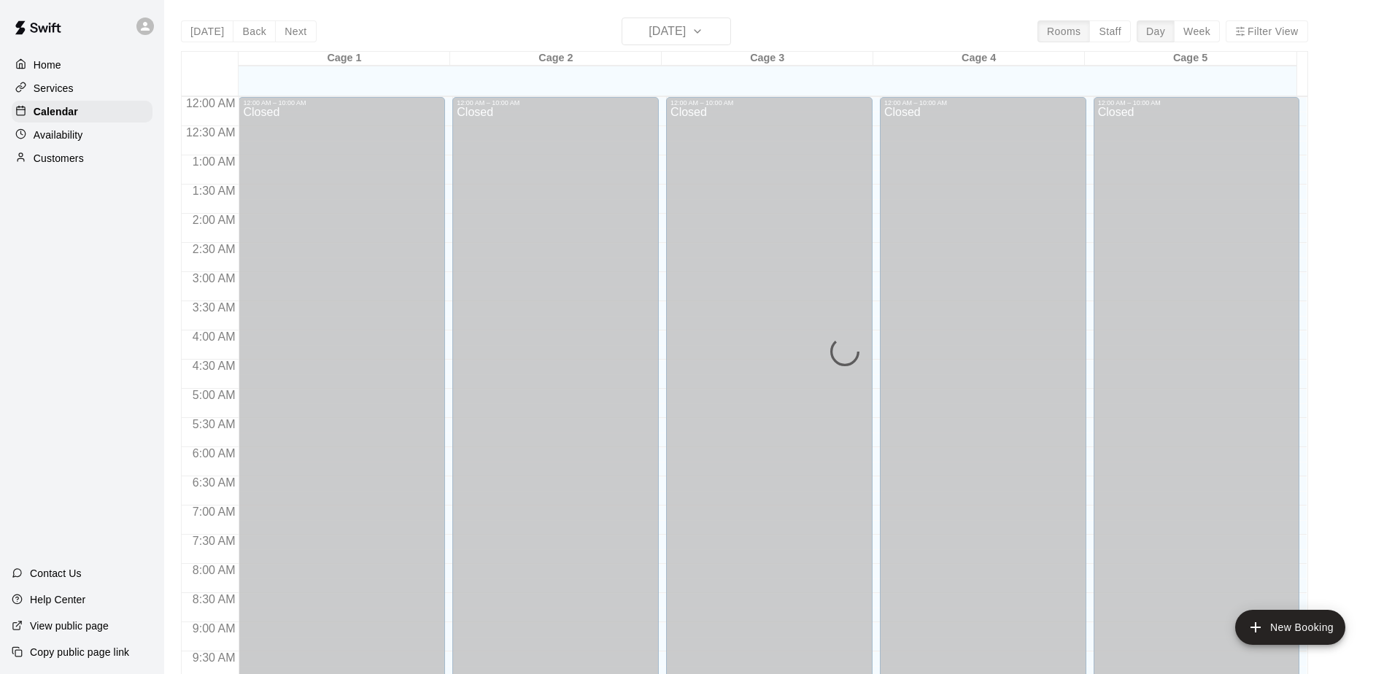
scroll to position [493, 0]
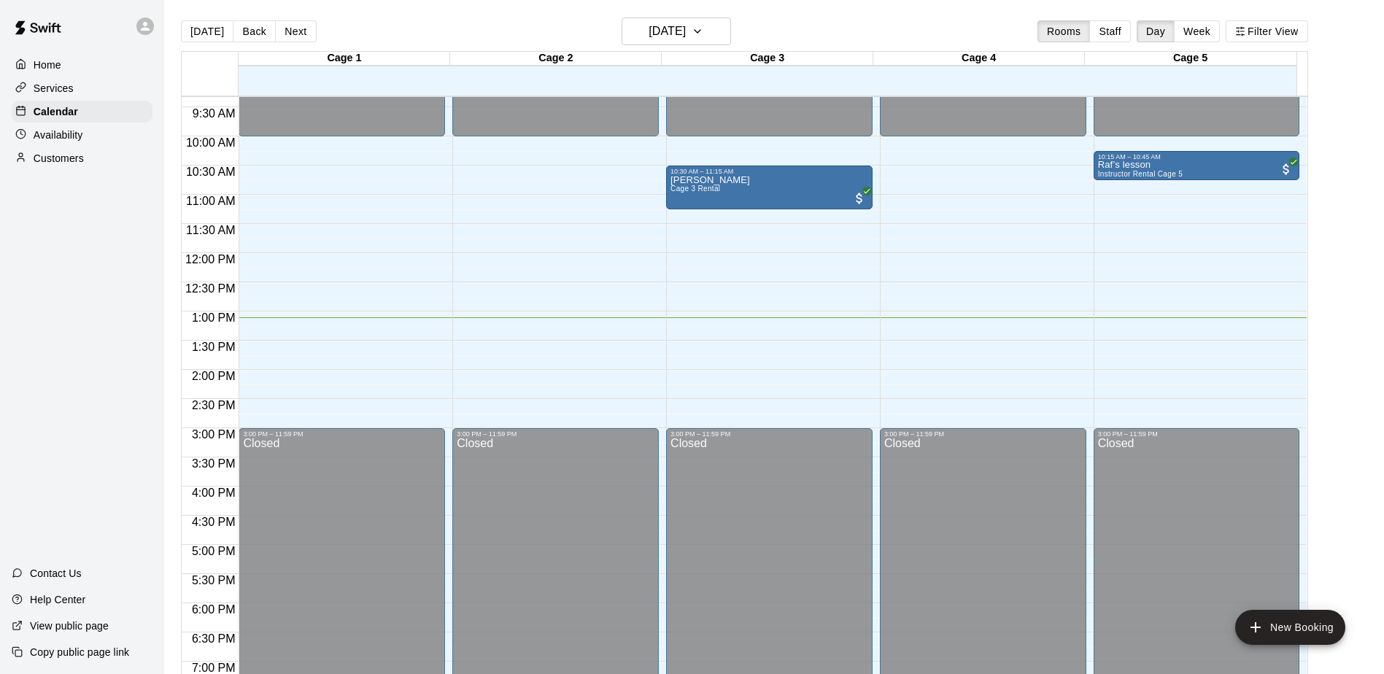
scroll to position [471, 0]
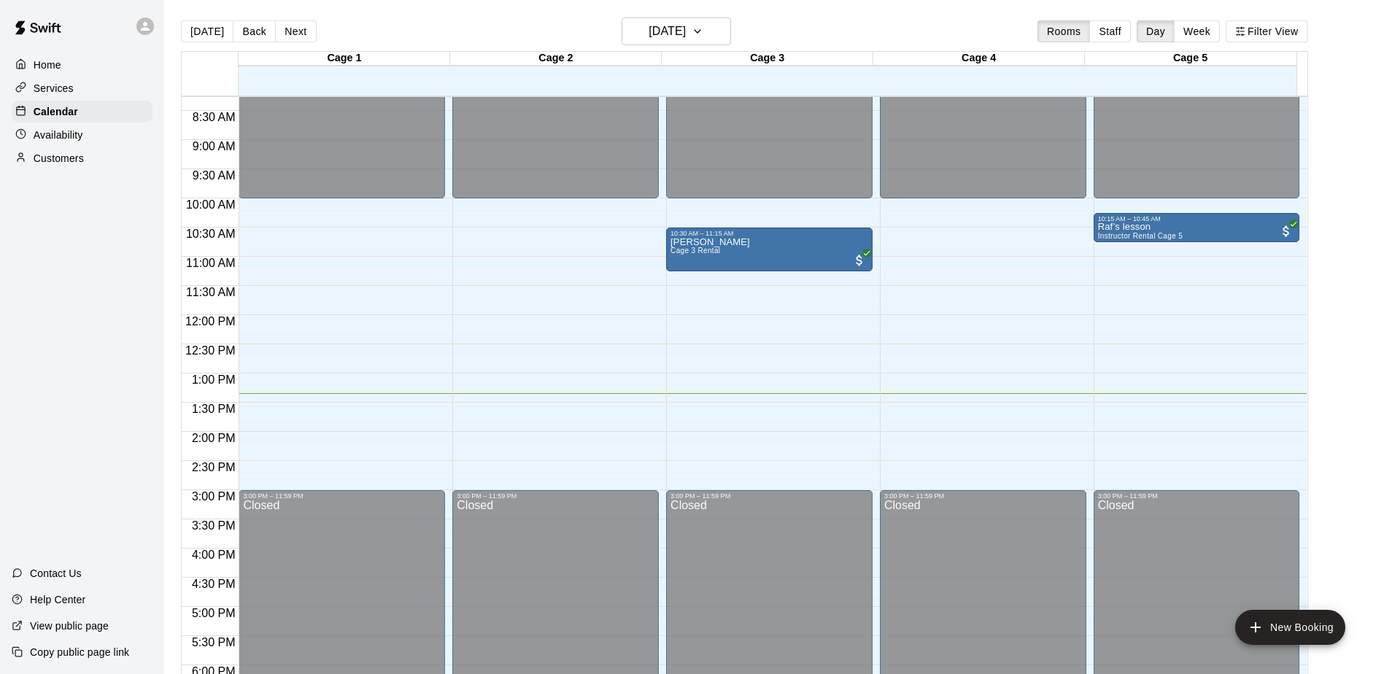
scroll to position [471, 0]
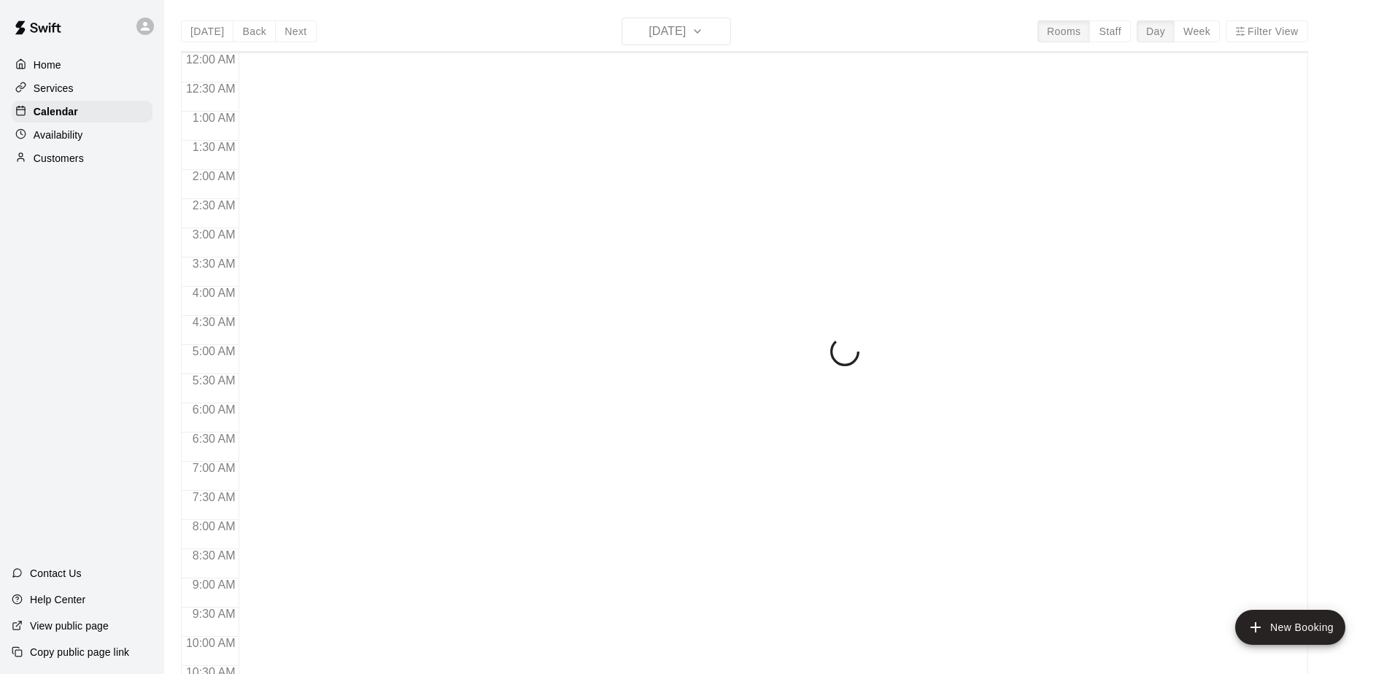
scroll to position [763, 0]
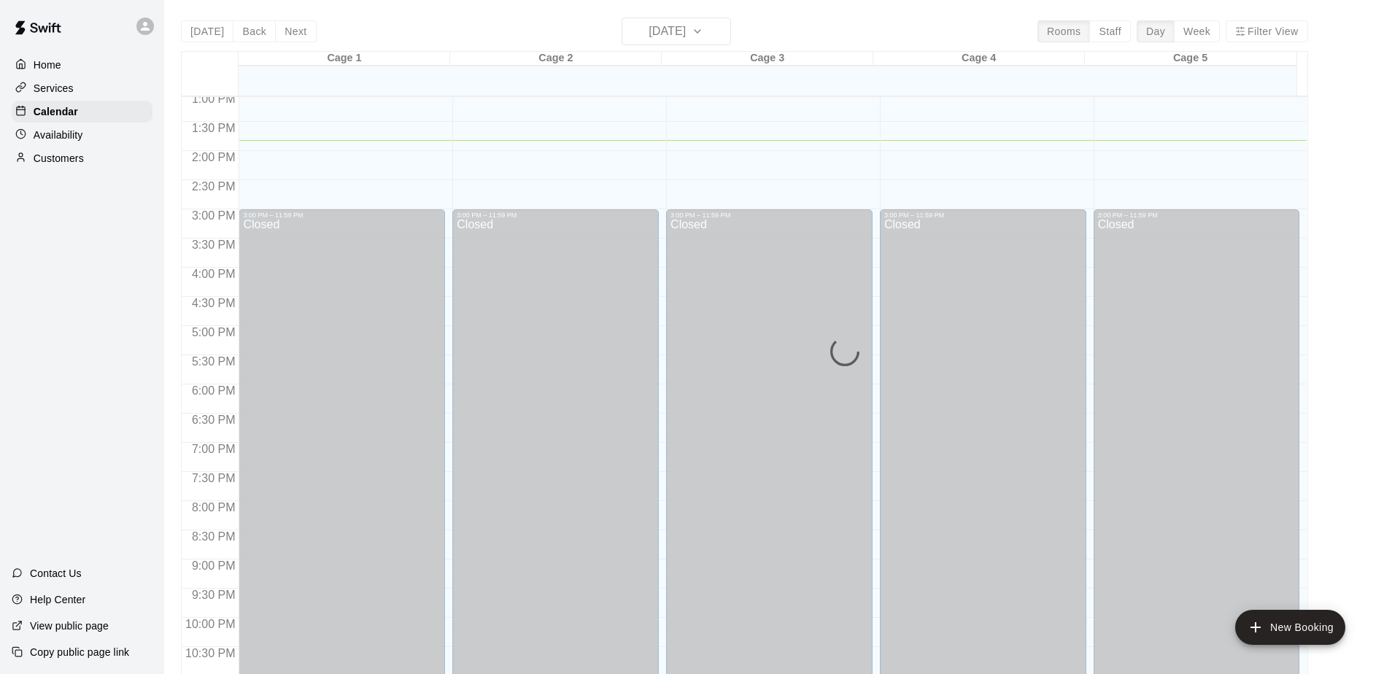
click at [695, 30] on div "Today Back Next Sunday Aug 10 Rooms Staff Day Week Filter View Cage 1 10 Sun Ca…" at bounding box center [744, 355] width 1127 height 674
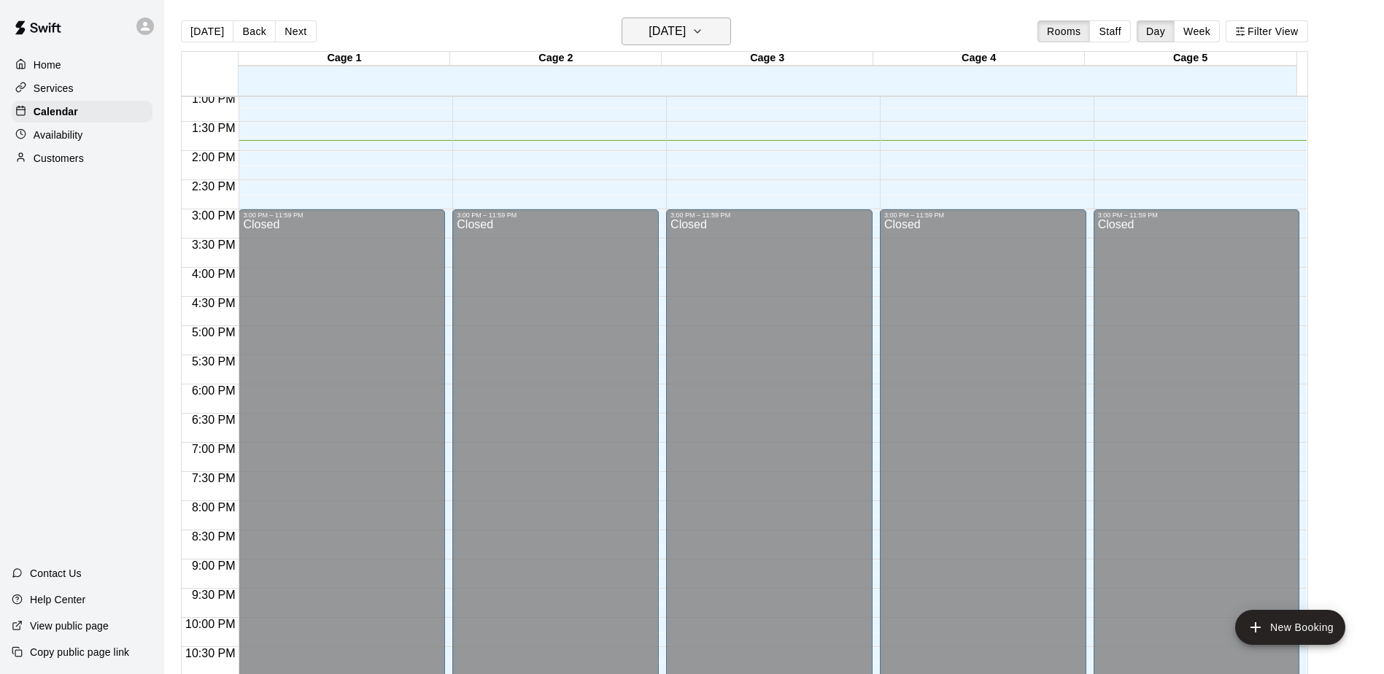
click at [686, 30] on h6 "[DATE]" at bounding box center [667, 31] width 37 height 20
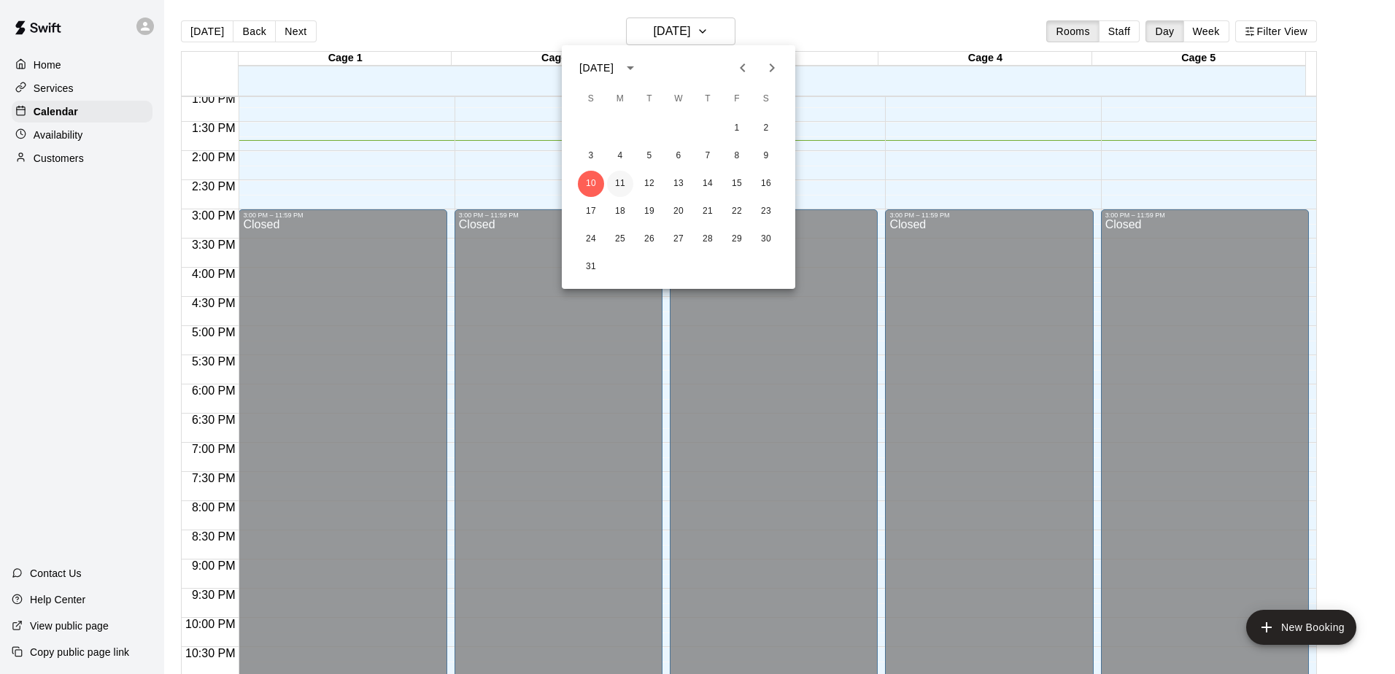
click at [616, 182] on button "11" at bounding box center [620, 184] width 26 height 26
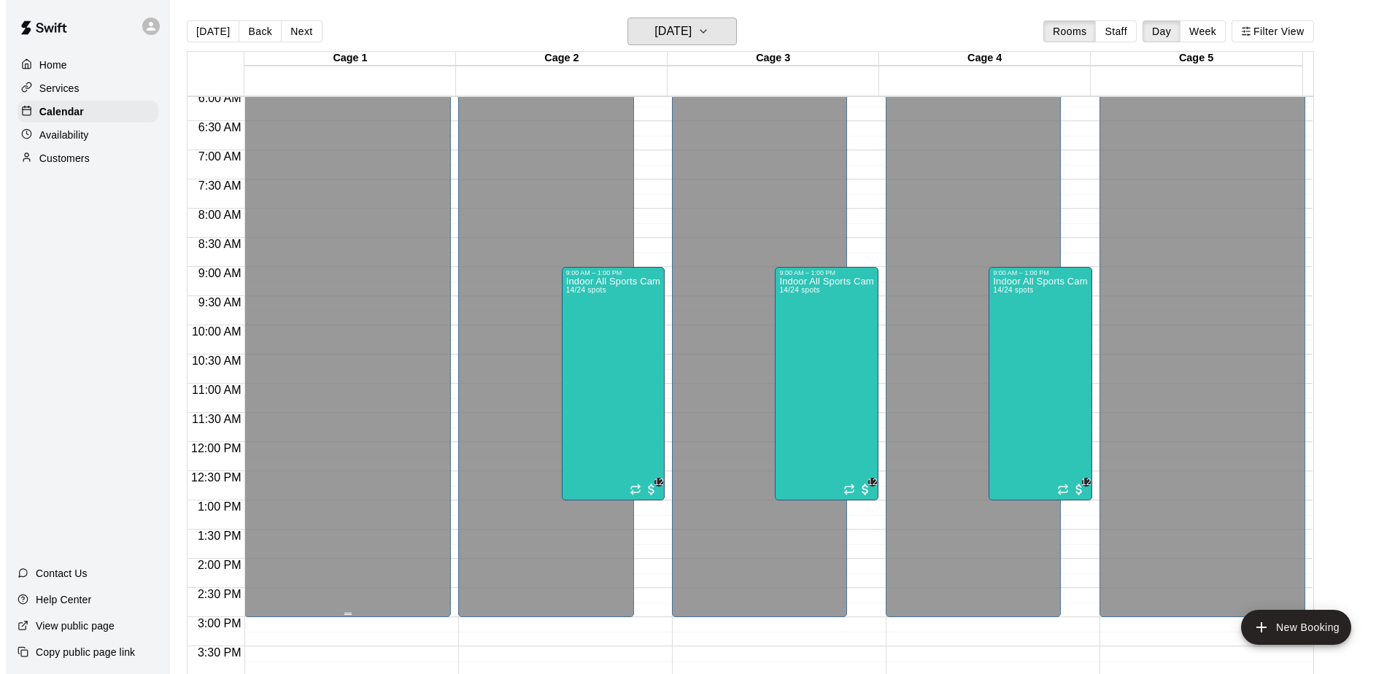
scroll to position [325, 0]
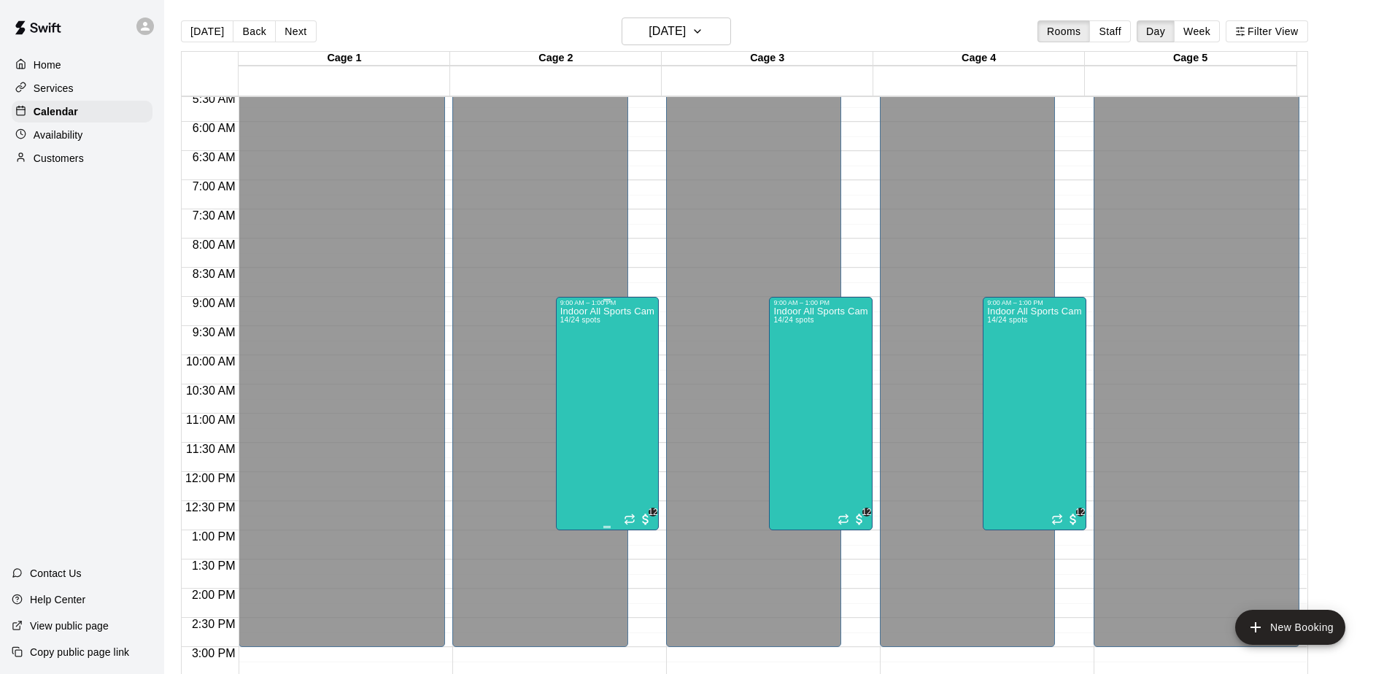
click at [608, 333] on div "Indoor All Sports Camp- Summer (8/11-8/15) 14/24 spots" at bounding box center [607, 643] width 94 height 674
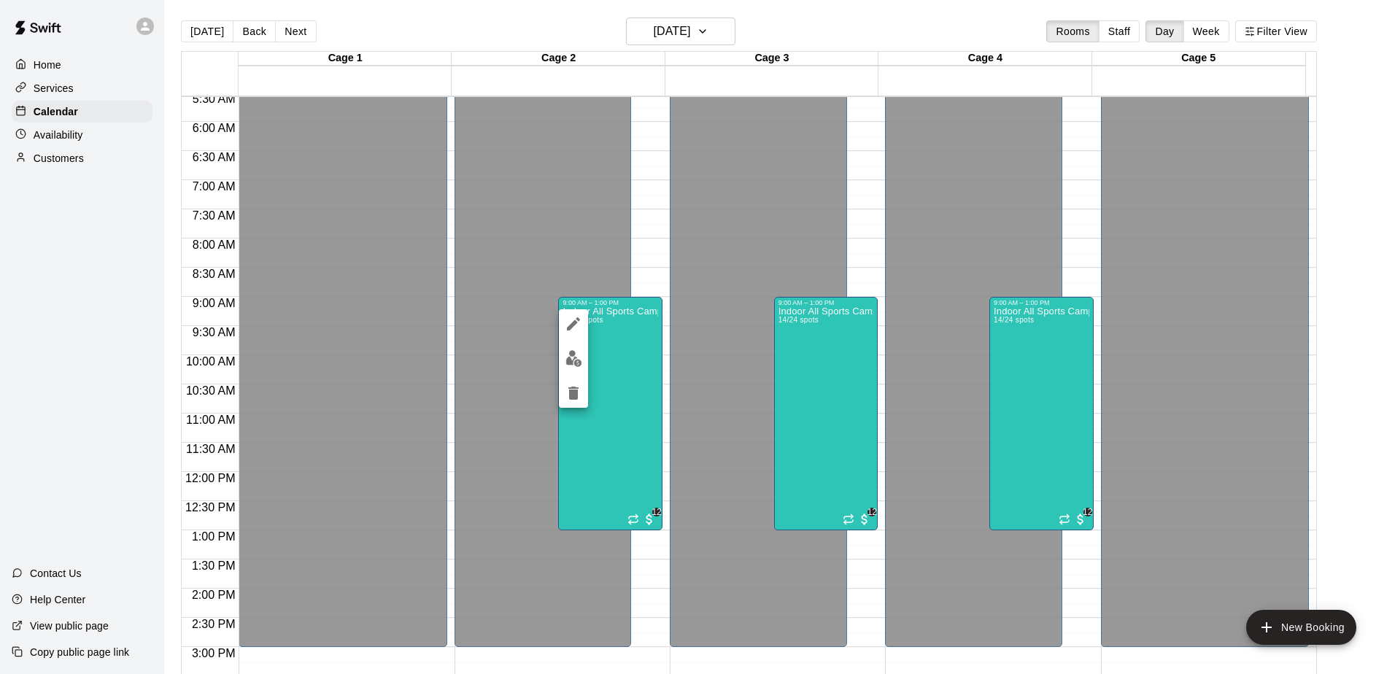
click at [701, 20] on div at bounding box center [697, 337] width 1395 height 674
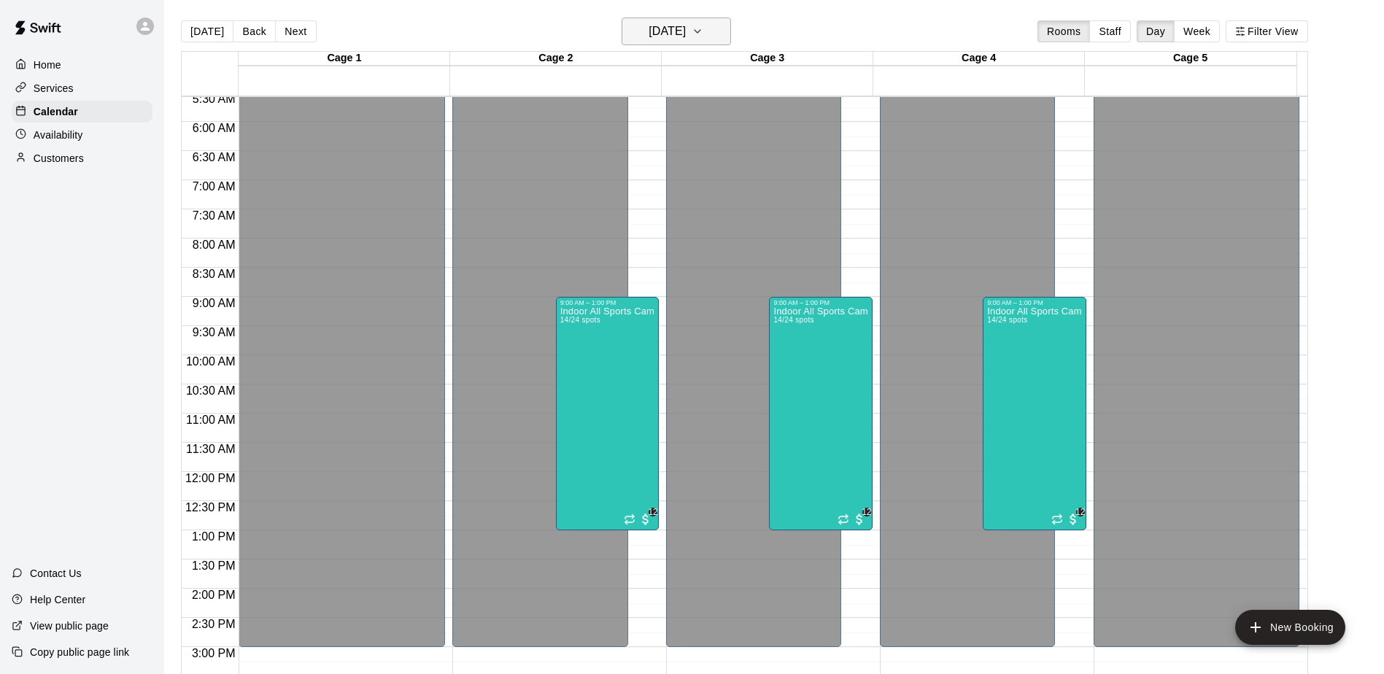
click at [686, 32] on h6 "Monday Aug 11" at bounding box center [667, 31] width 37 height 20
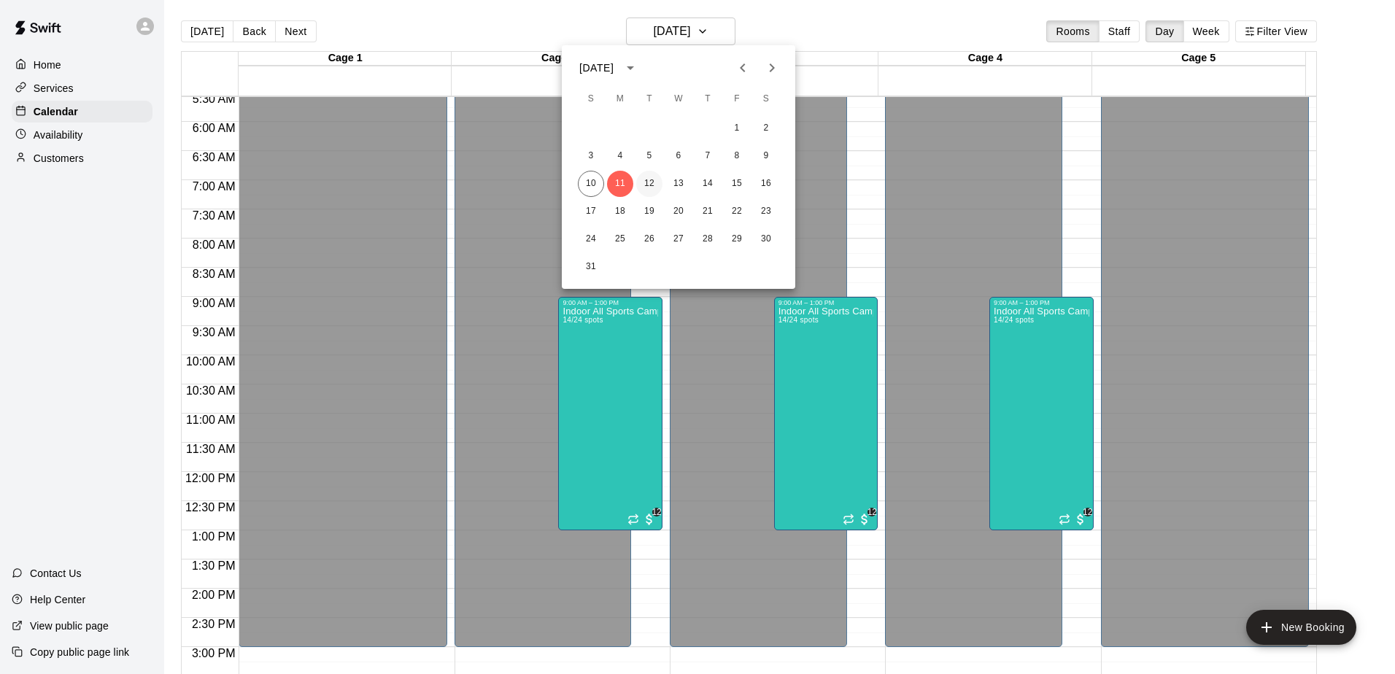
click at [643, 182] on button "12" at bounding box center [649, 184] width 26 height 26
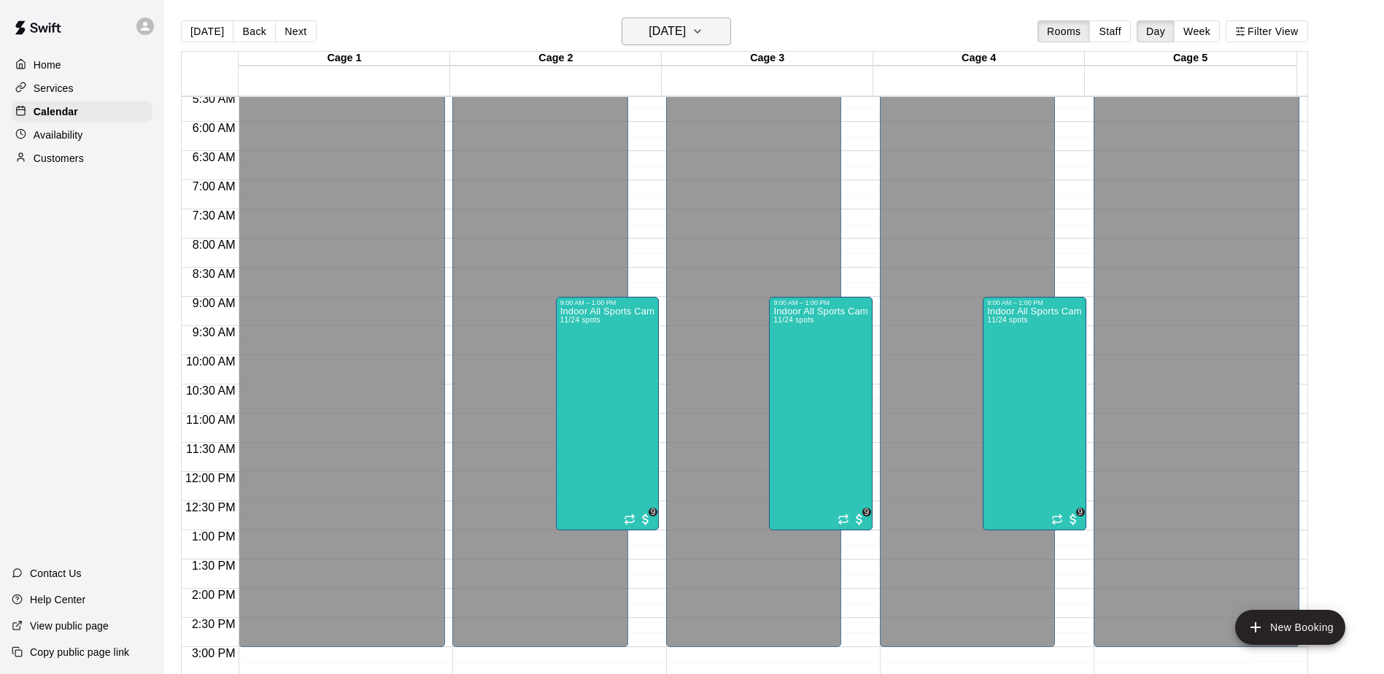
click at [675, 27] on h6 "Tuesday Aug 12" at bounding box center [667, 31] width 37 height 20
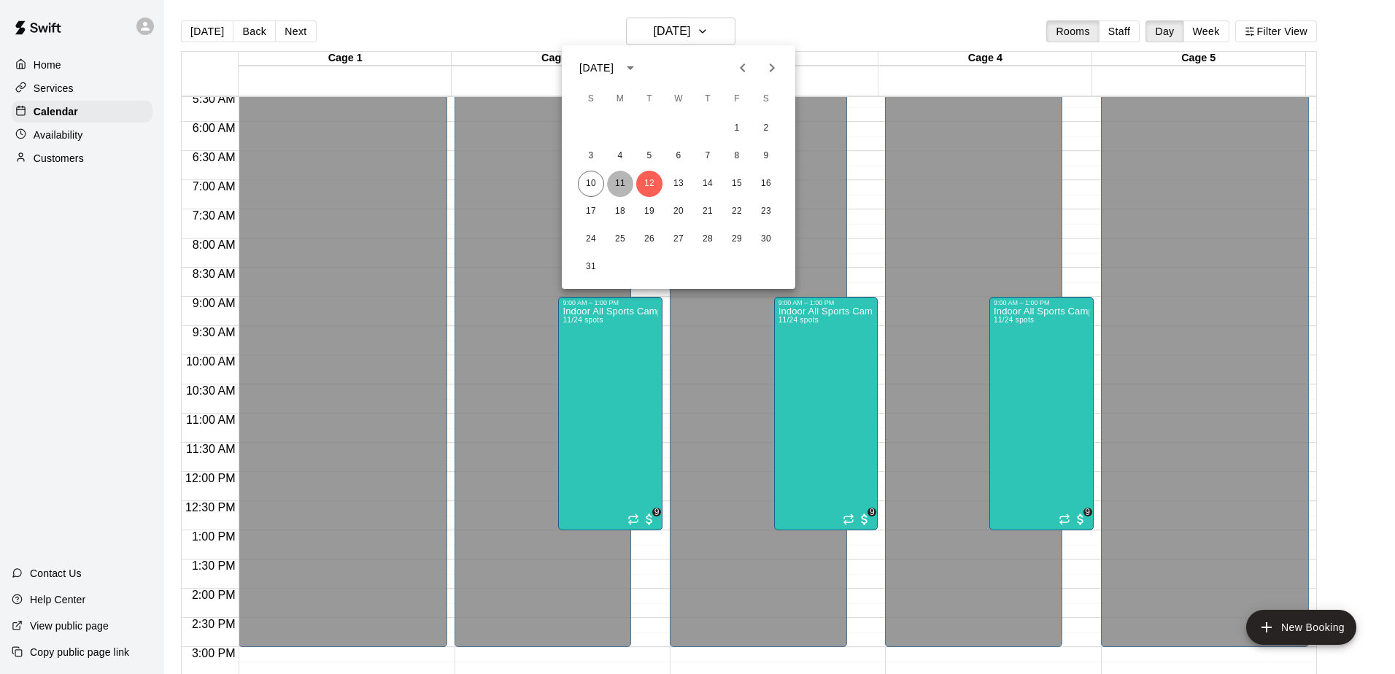
click at [611, 186] on button "11" at bounding box center [620, 184] width 26 height 26
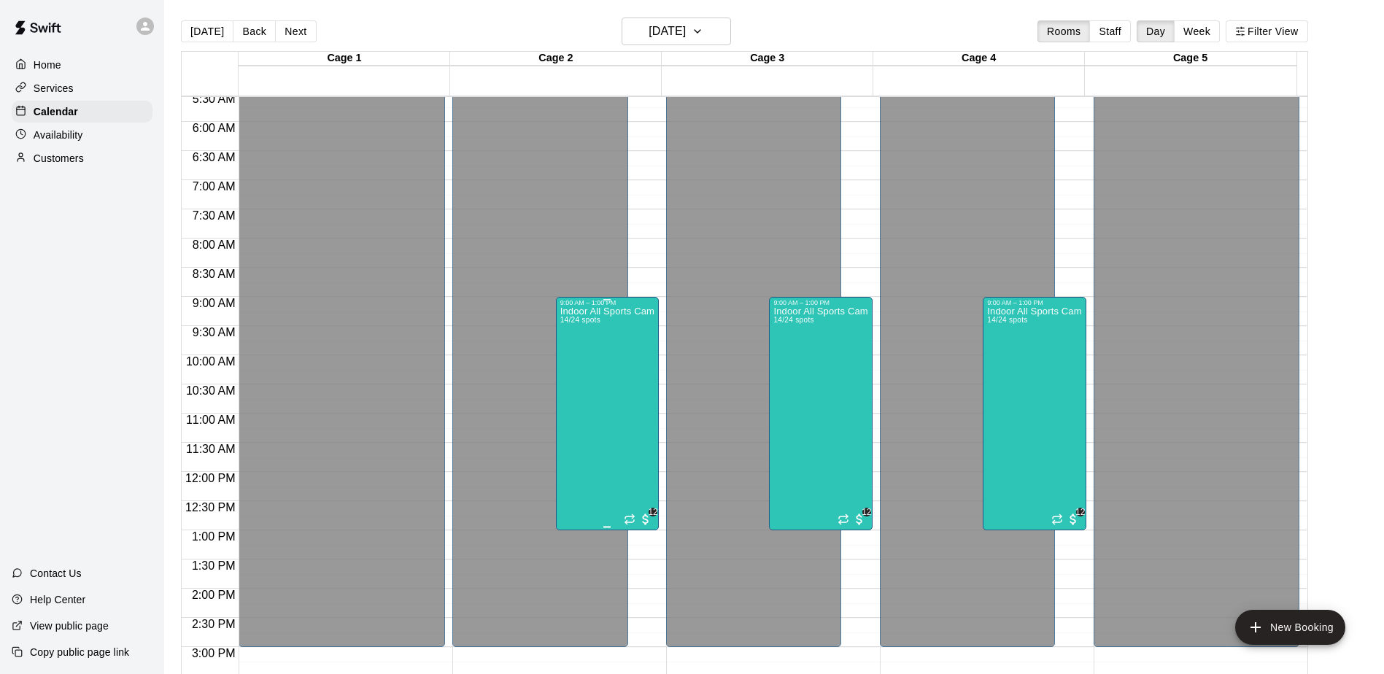
click at [609, 399] on div "Indoor All Sports Camp- Summer (8/11-8/15) 14/24 spots" at bounding box center [607, 643] width 94 height 674
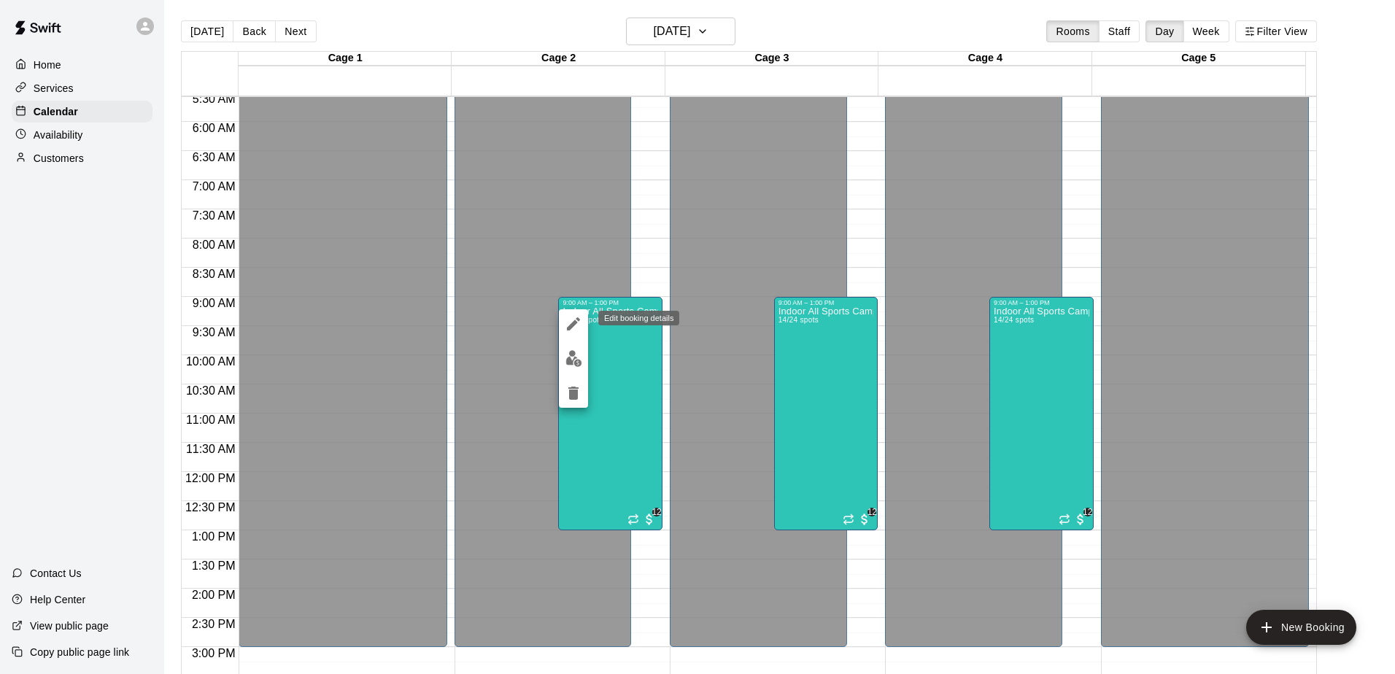
click at [573, 326] on icon "edit" at bounding box center [573, 323] width 13 height 13
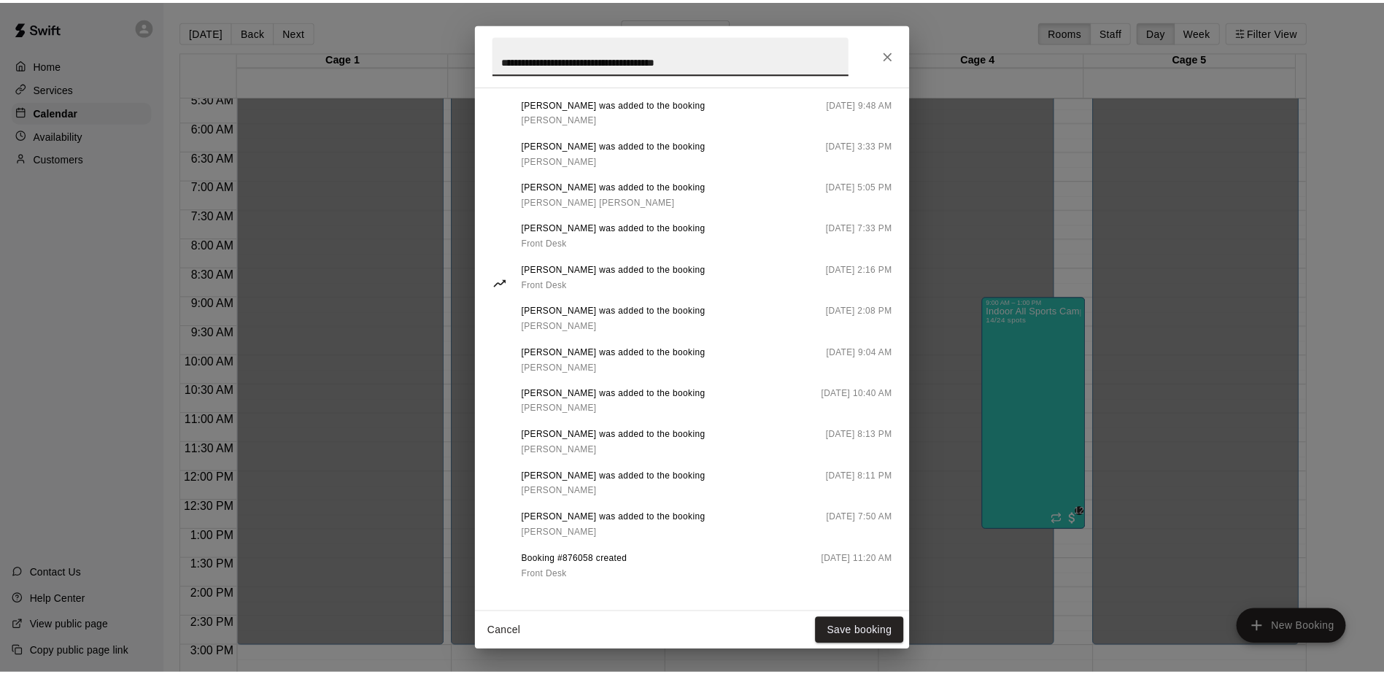
scroll to position [987, 0]
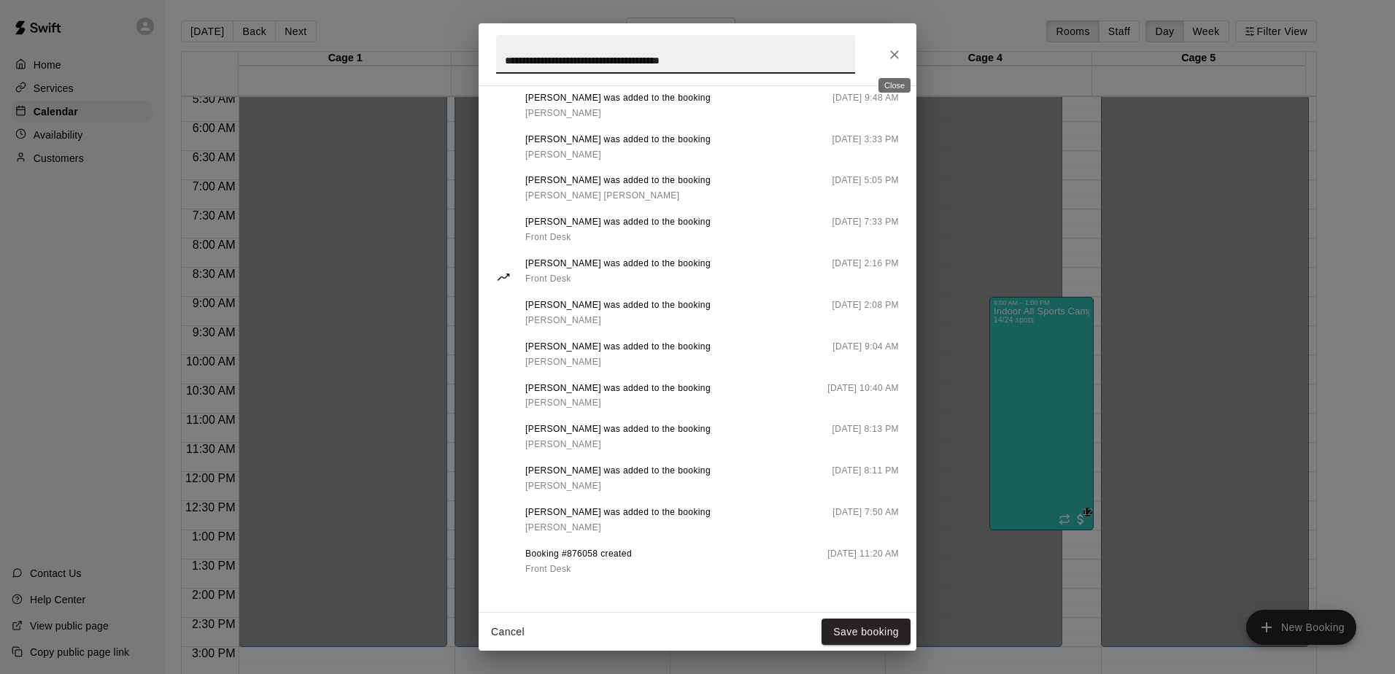
click at [893, 54] on icon "Close" at bounding box center [894, 54] width 15 height 15
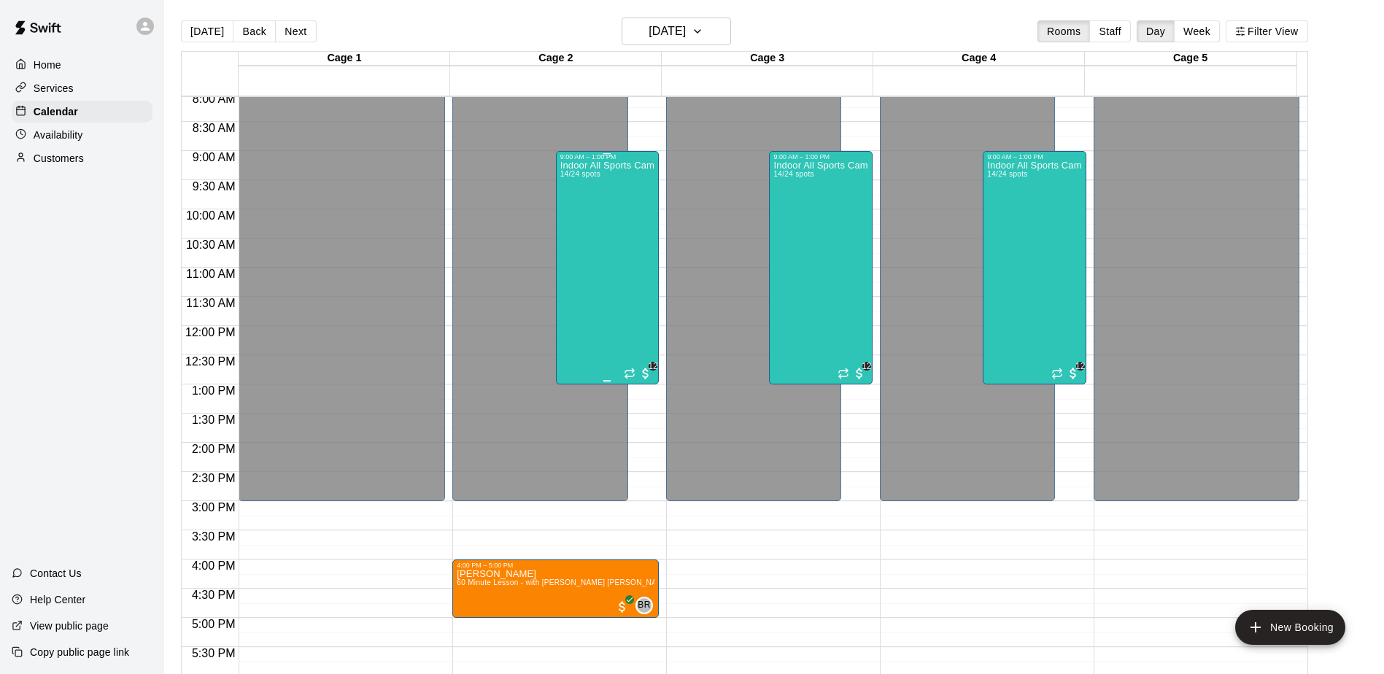
scroll to position [544, 0]
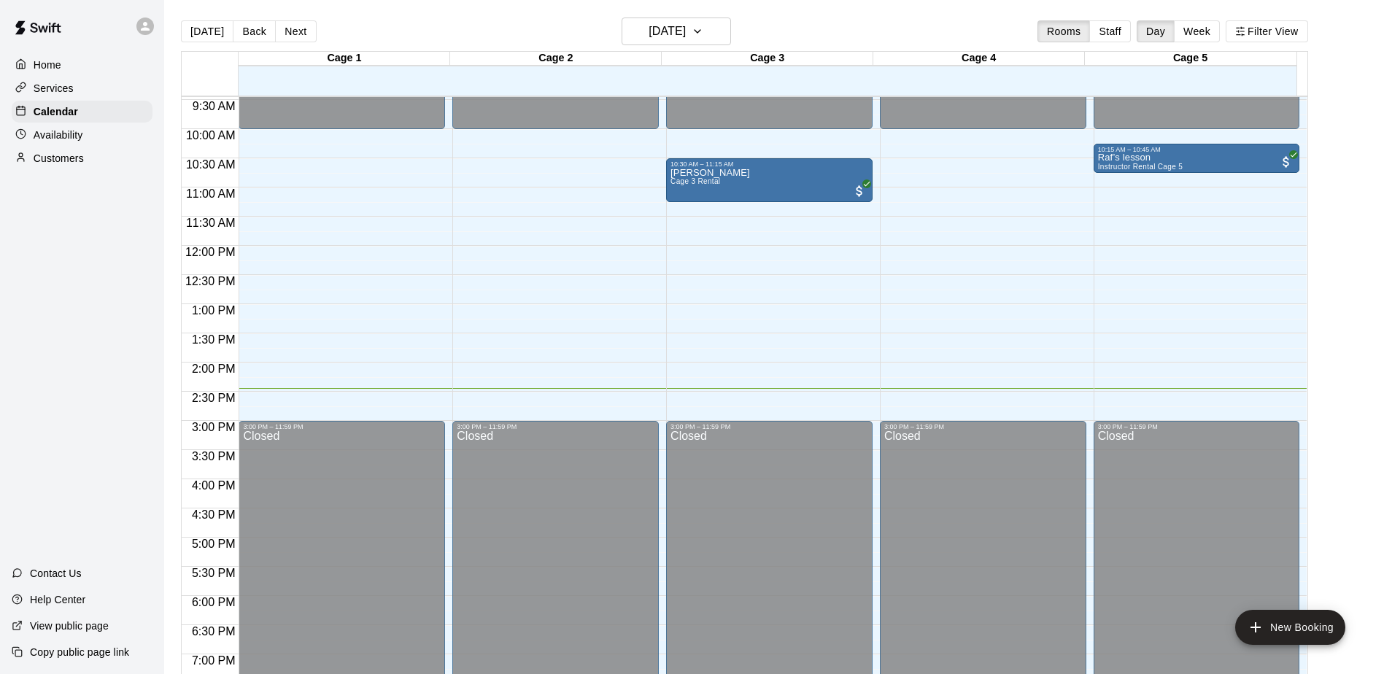
scroll to position [544, 0]
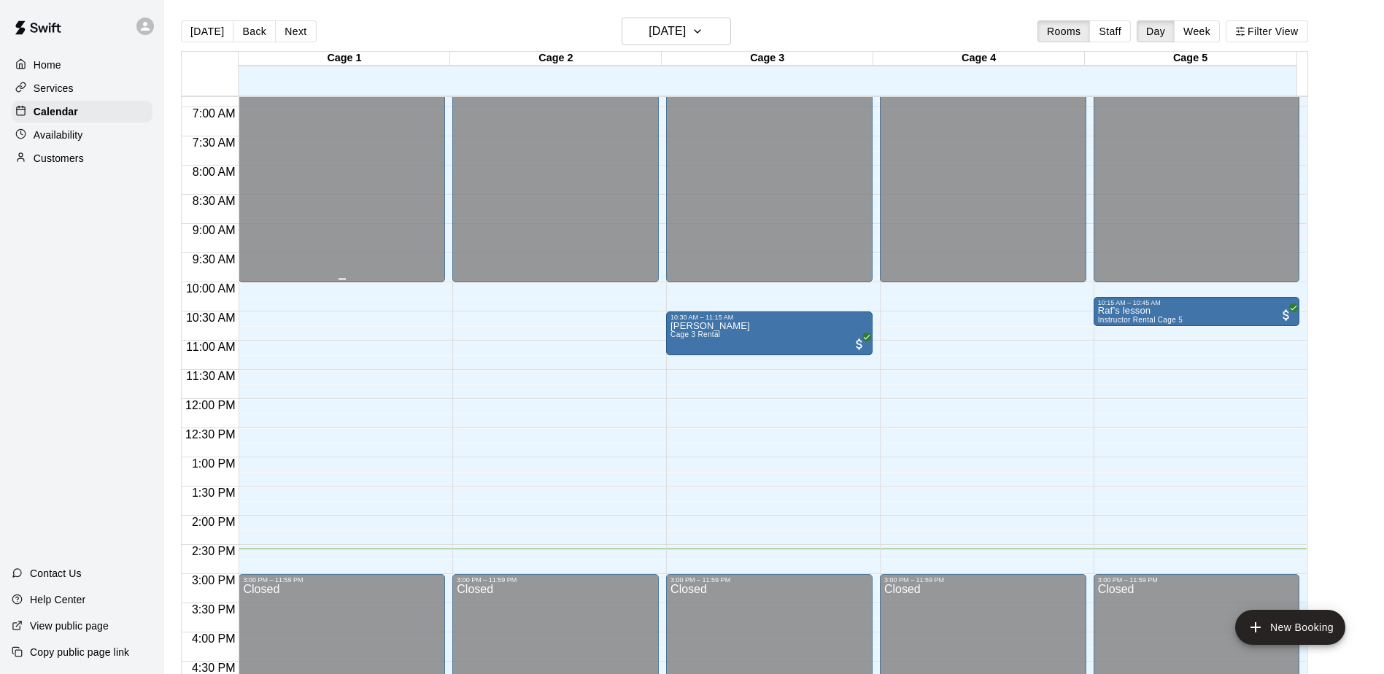
scroll to position [471, 0]
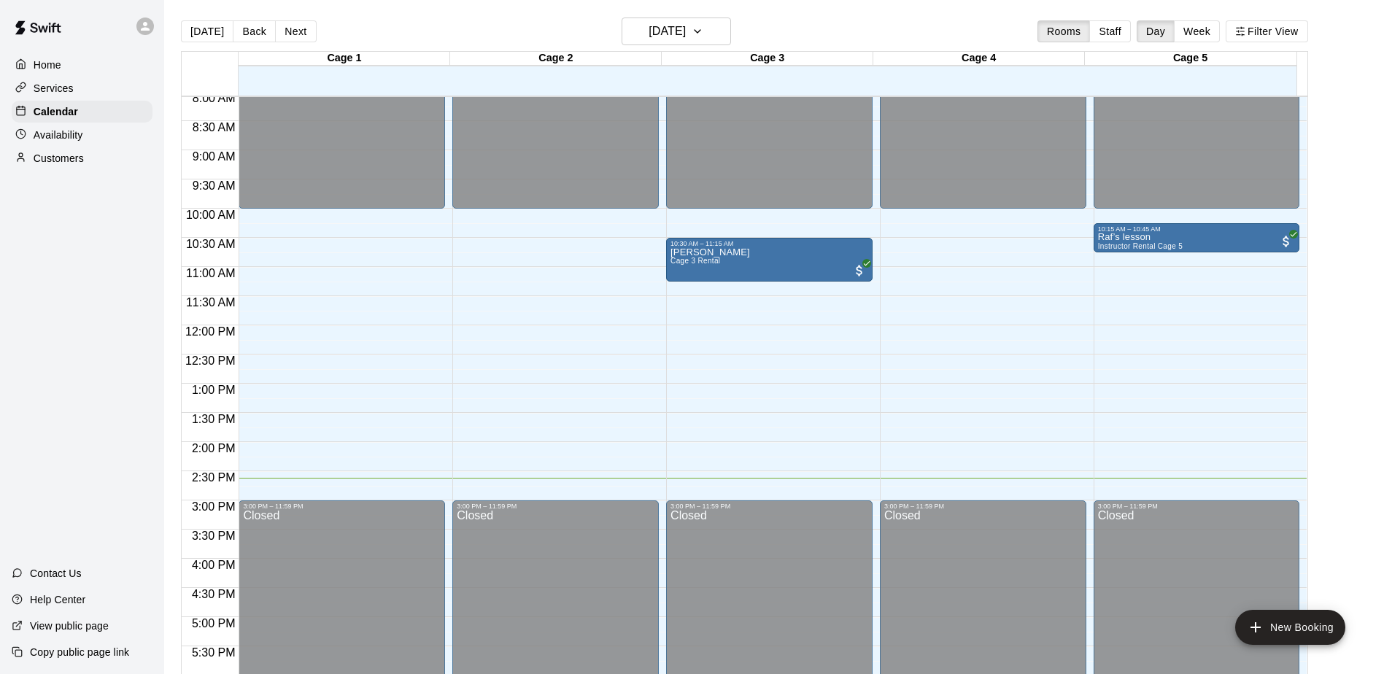
scroll to position [471, 0]
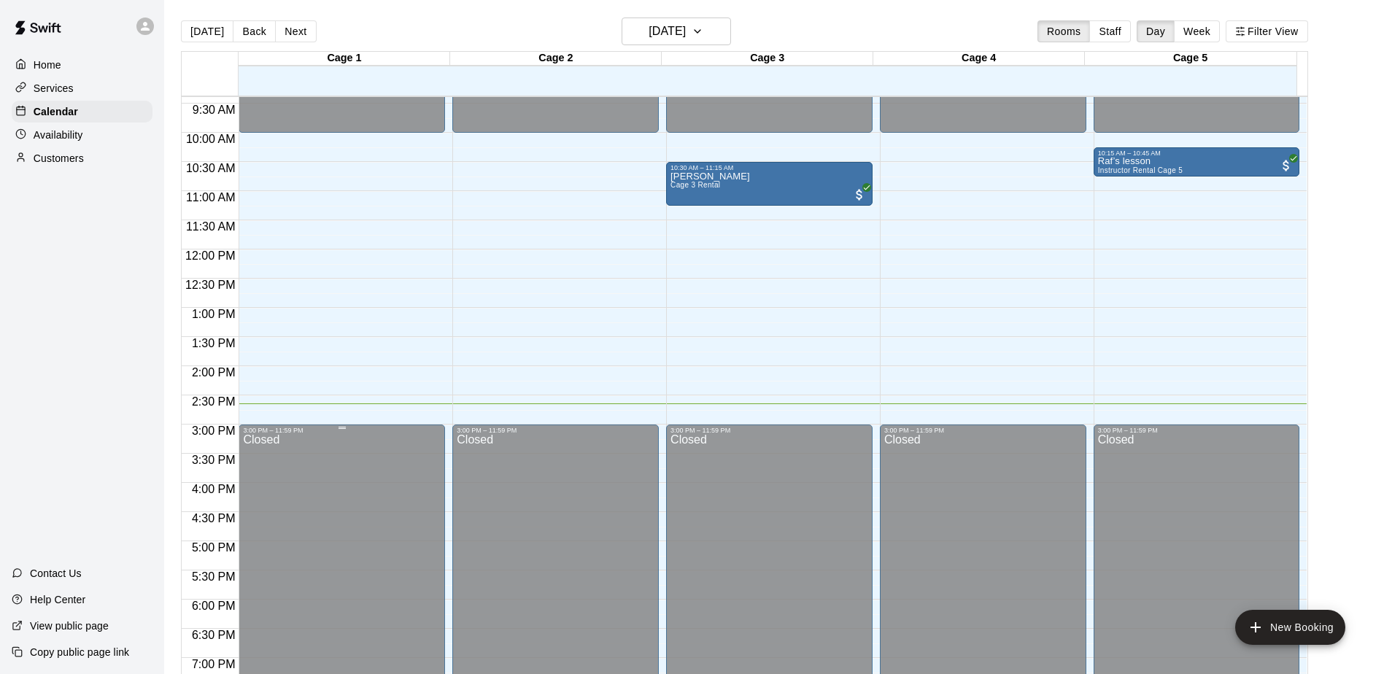
scroll to position [471, 0]
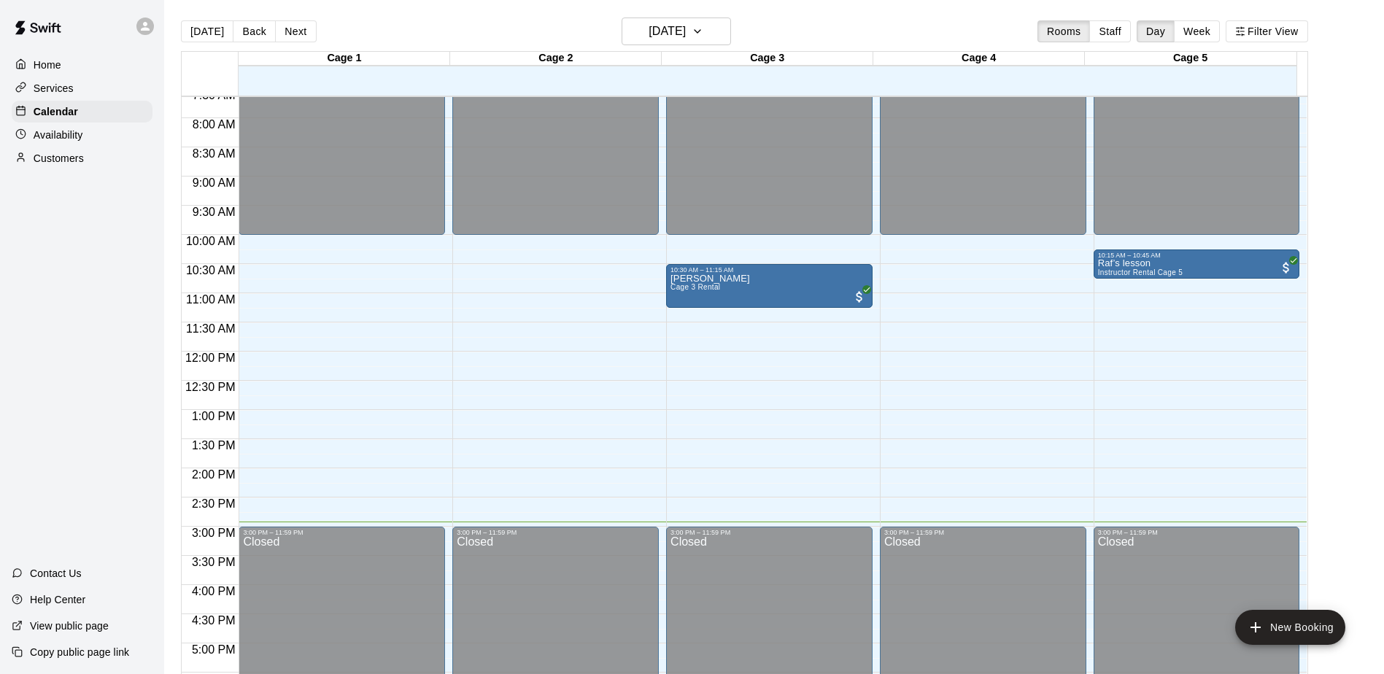
scroll to position [471, 0]
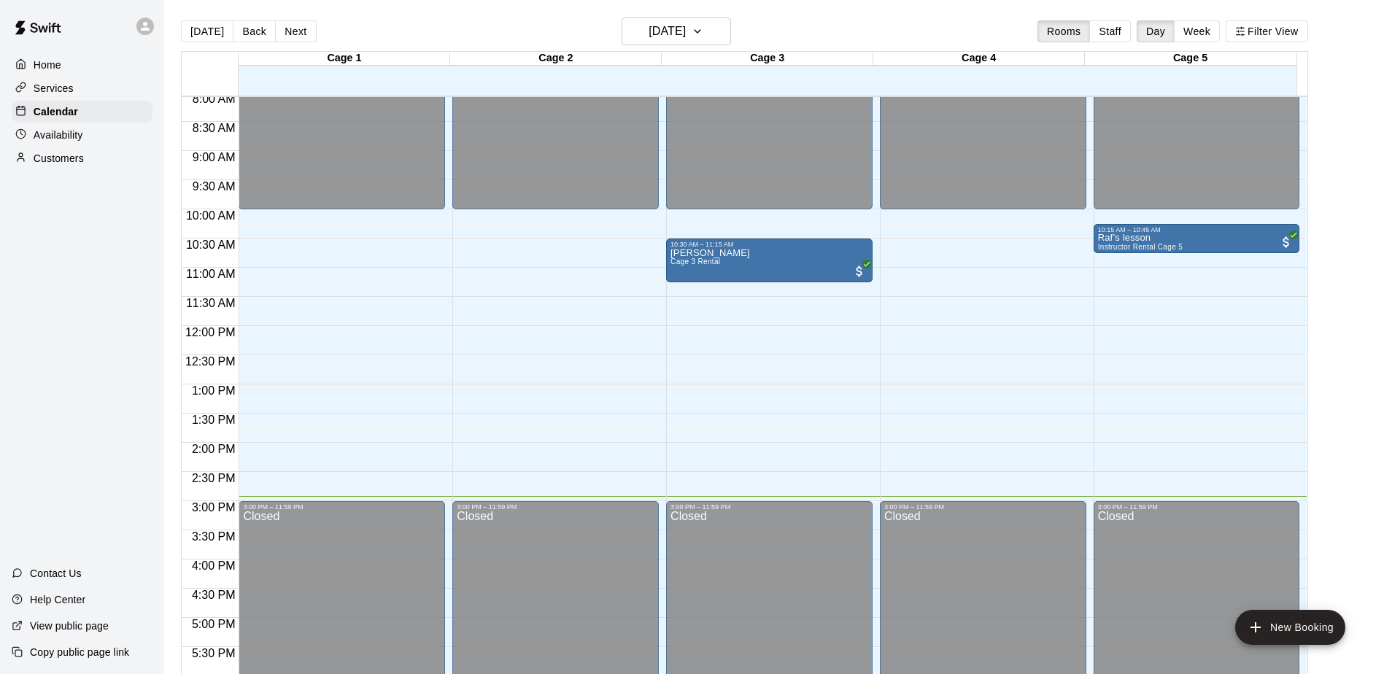
click at [850, 23] on div "[DATE] Back [DATE][DATE] Rooms Staff Day Week Filter View" at bounding box center [744, 35] width 1127 height 34
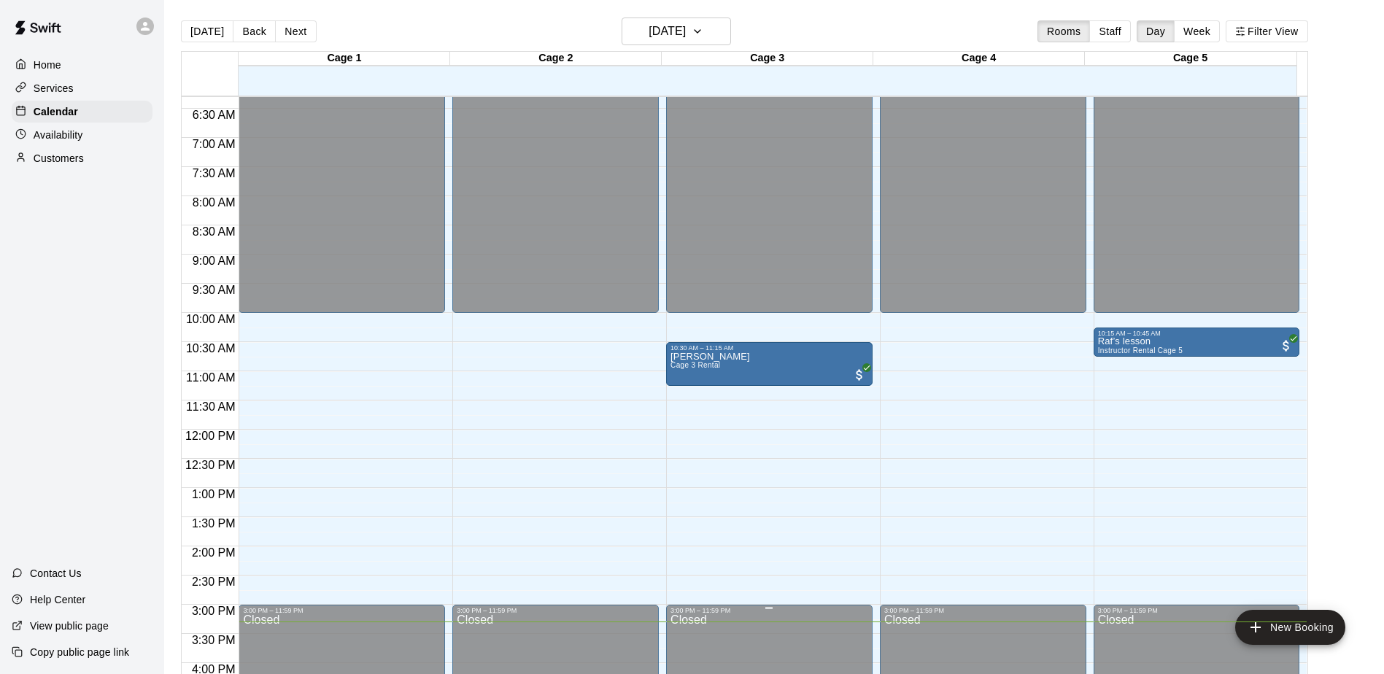
scroll to position [398, 0]
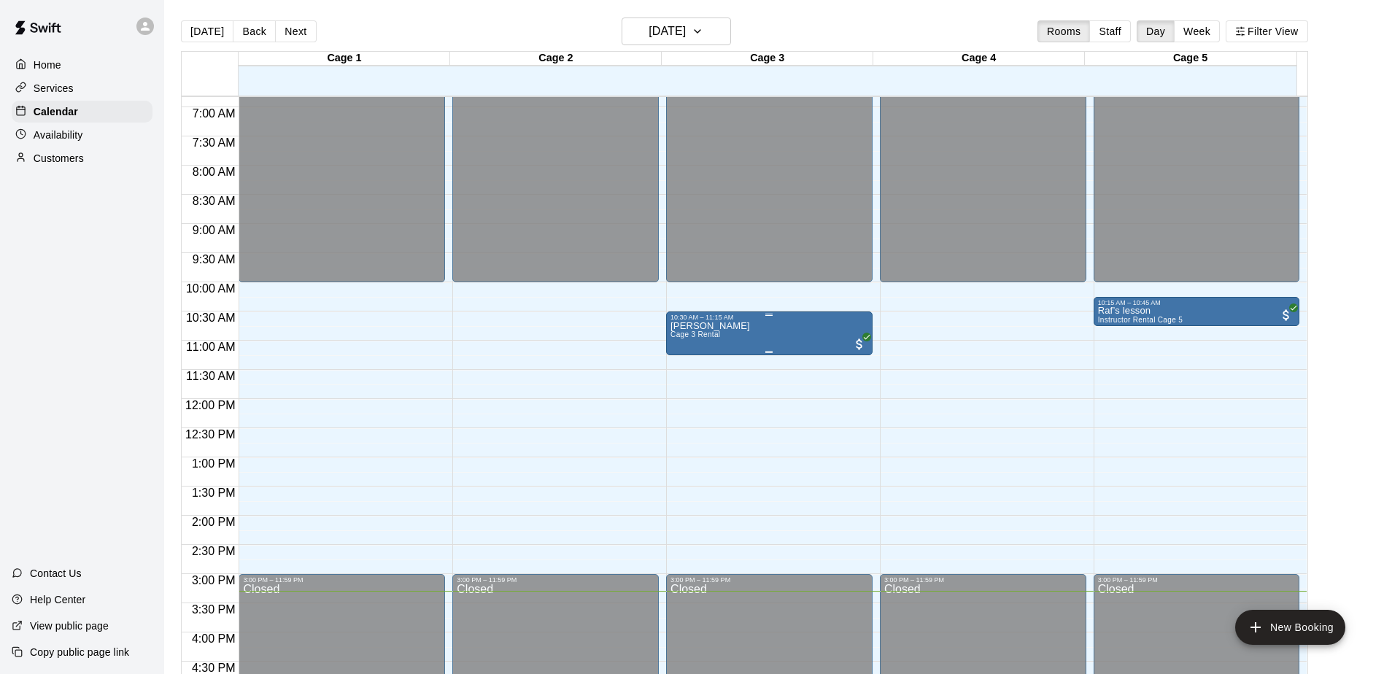
click at [717, 334] on span "Cage 3 Rental" at bounding box center [695, 334] width 50 height 8
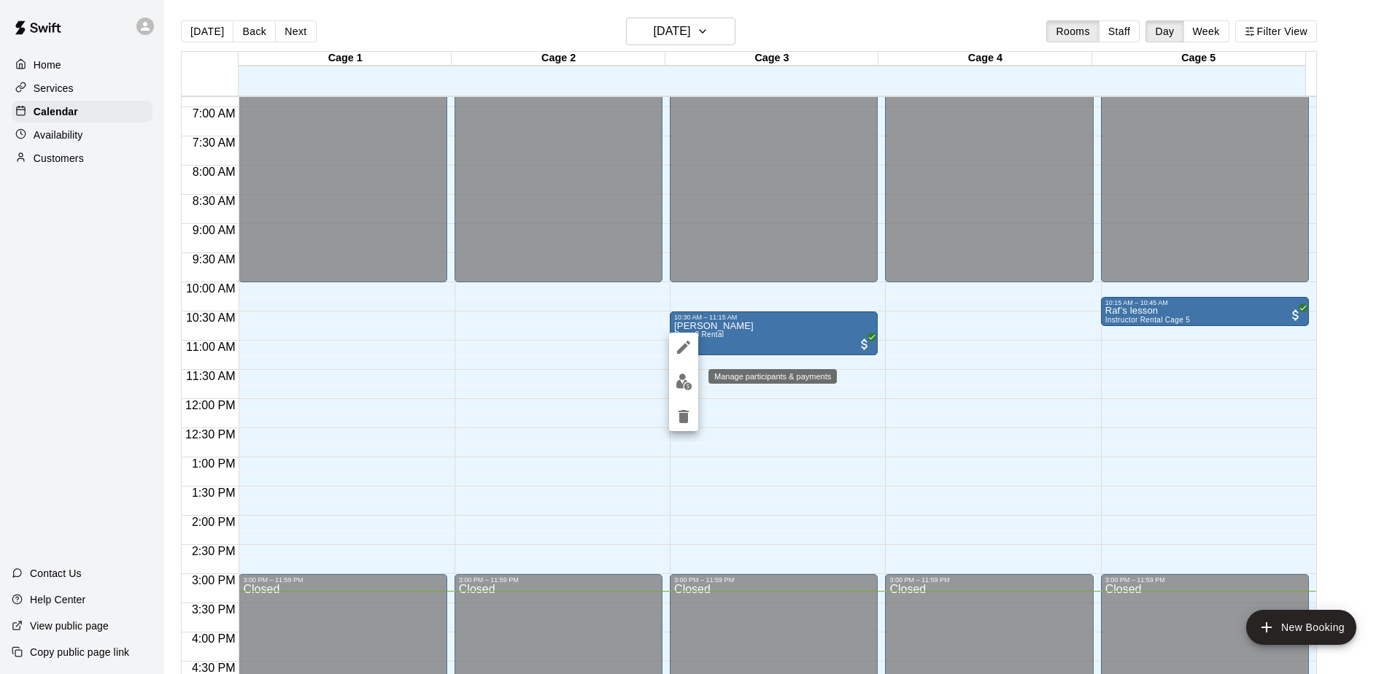
click at [686, 382] on img "edit" at bounding box center [684, 381] width 17 height 17
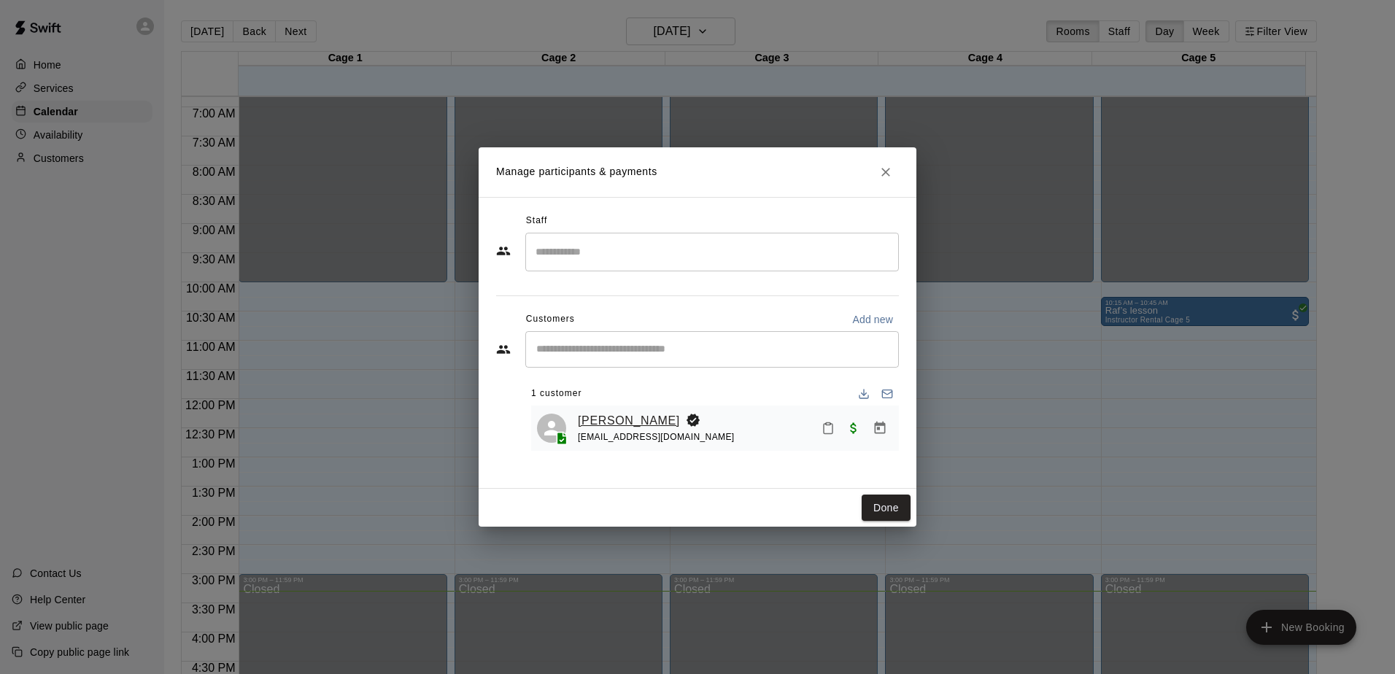
click at [605, 425] on link "[PERSON_NAME]" at bounding box center [629, 420] width 102 height 19
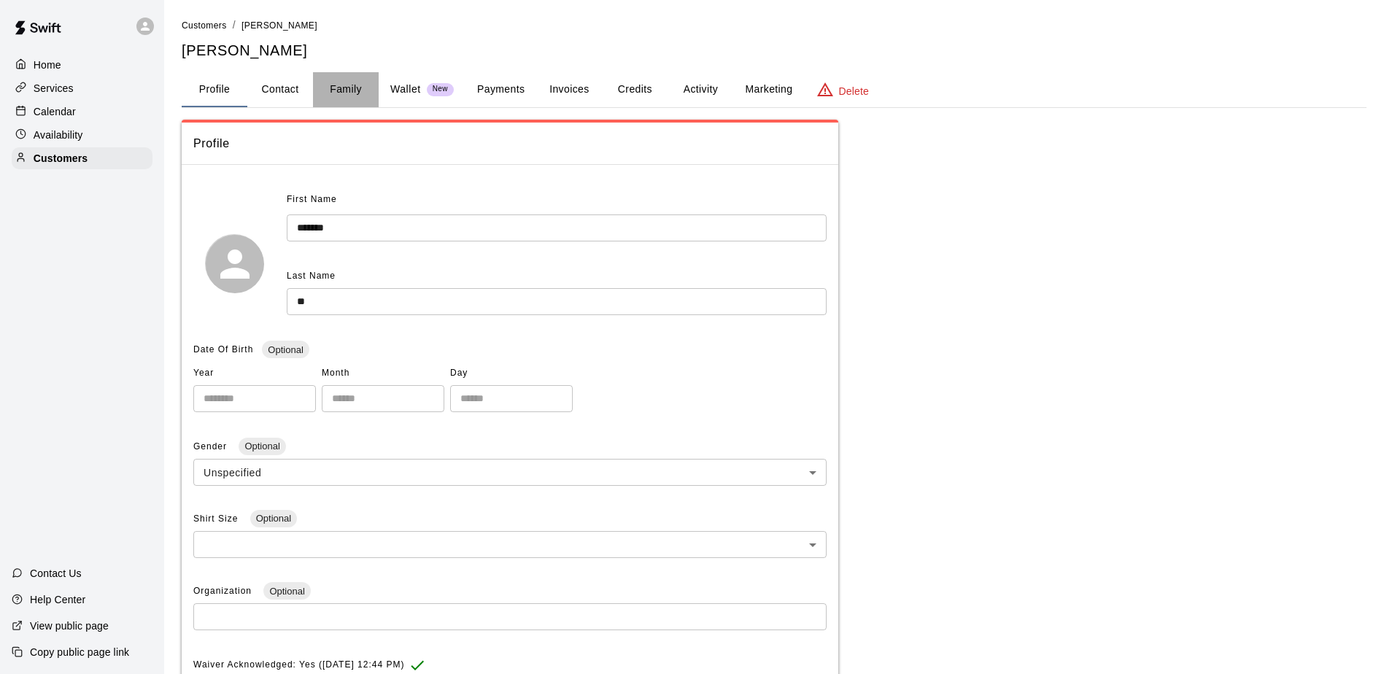
click at [357, 88] on button "Family" at bounding box center [346, 89] width 66 height 35
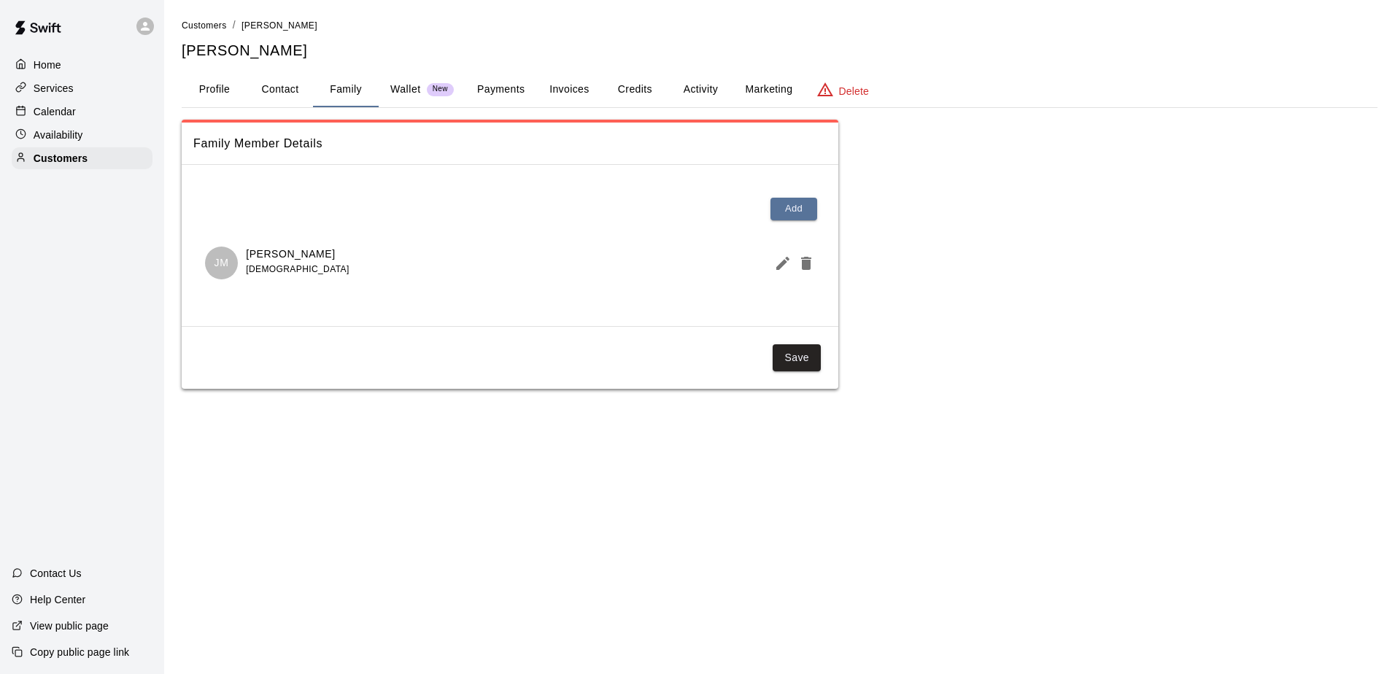
click at [202, 93] on button "Profile" at bounding box center [215, 89] width 66 height 35
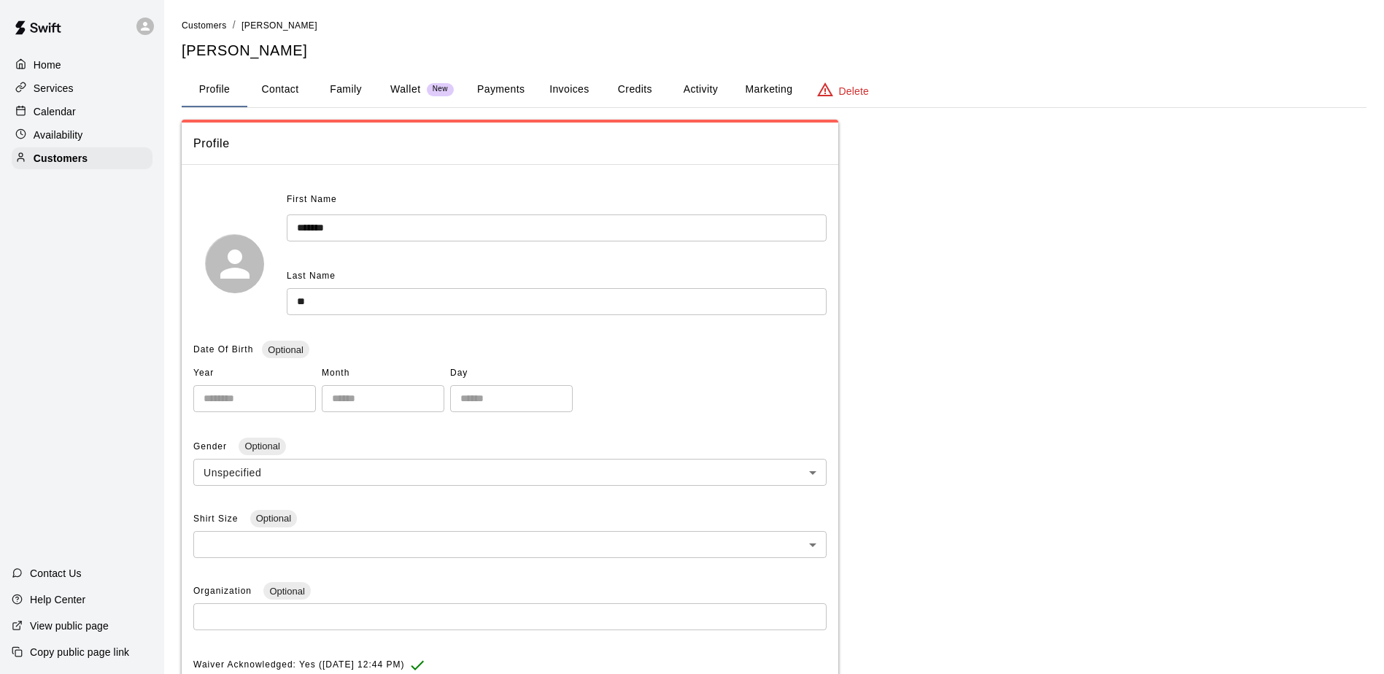
click at [71, 114] on p "Calendar" at bounding box center [55, 111] width 42 height 15
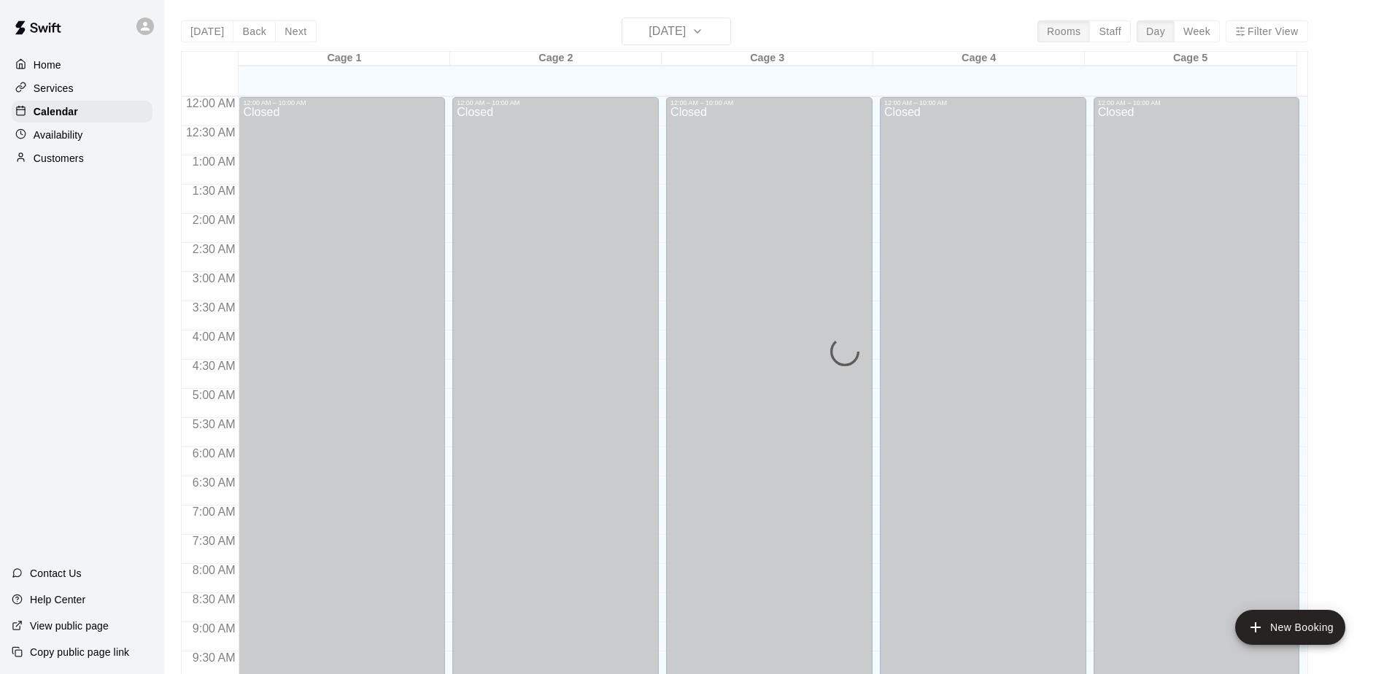
scroll to position [763, 0]
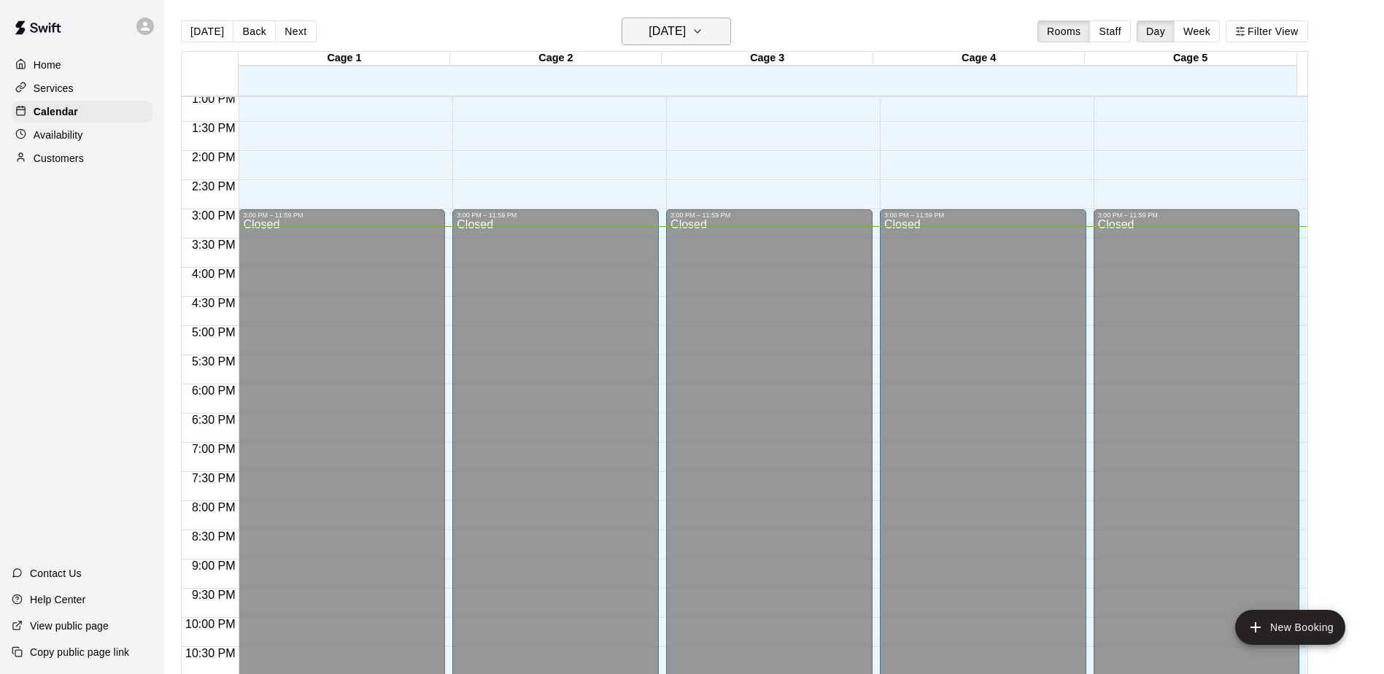
click at [657, 36] on h6 "[DATE]" at bounding box center [667, 31] width 37 height 20
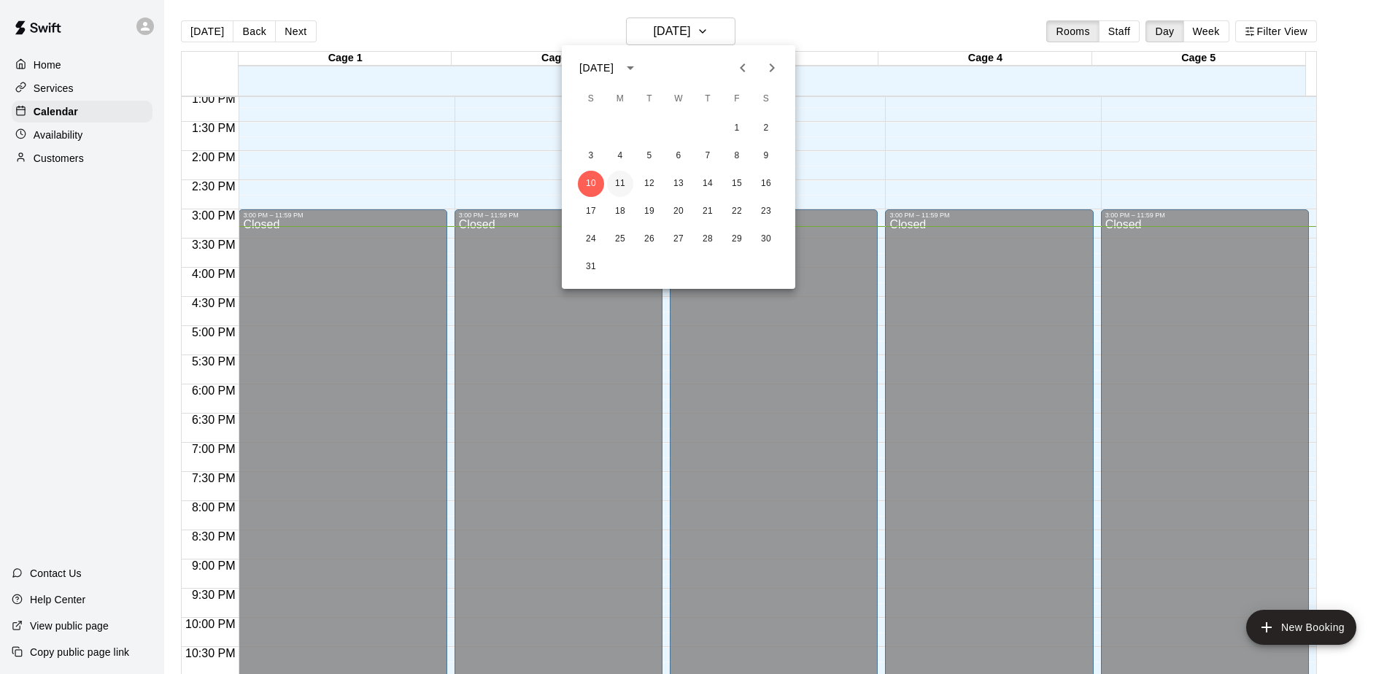
click at [621, 182] on button "11" at bounding box center [620, 184] width 26 height 26
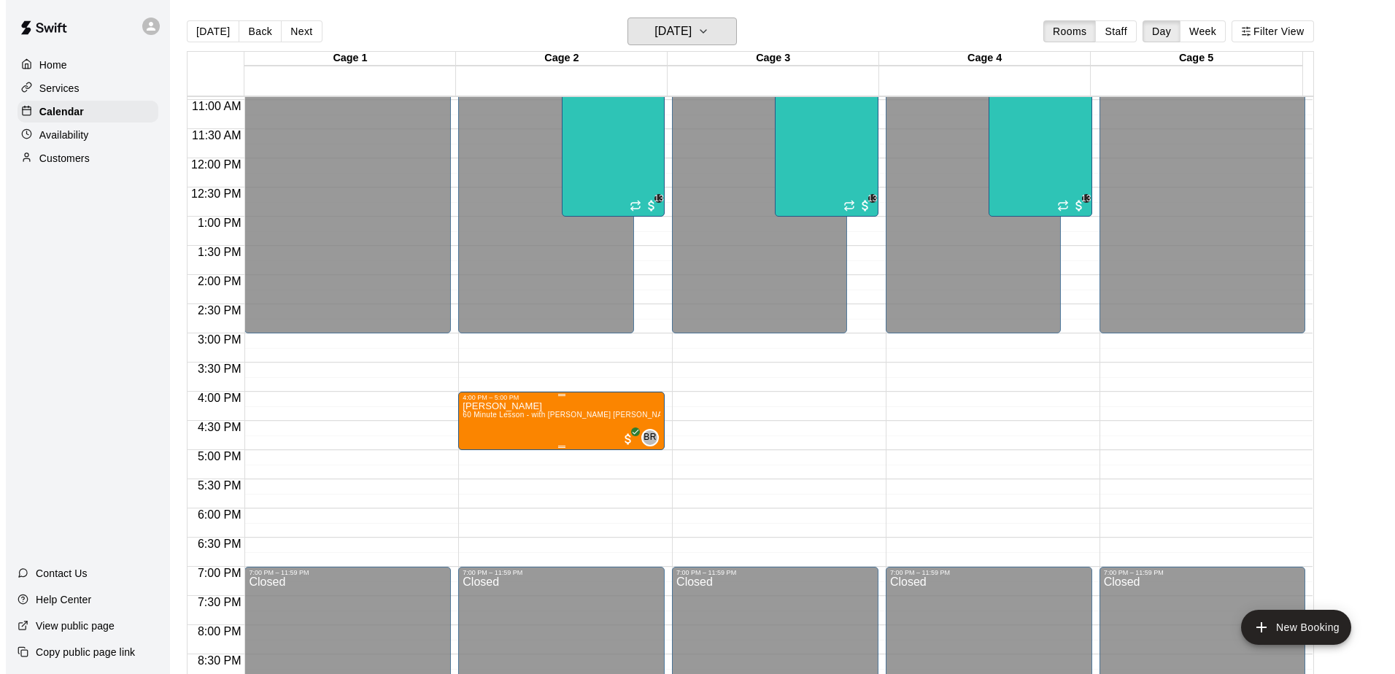
scroll to position [371, 0]
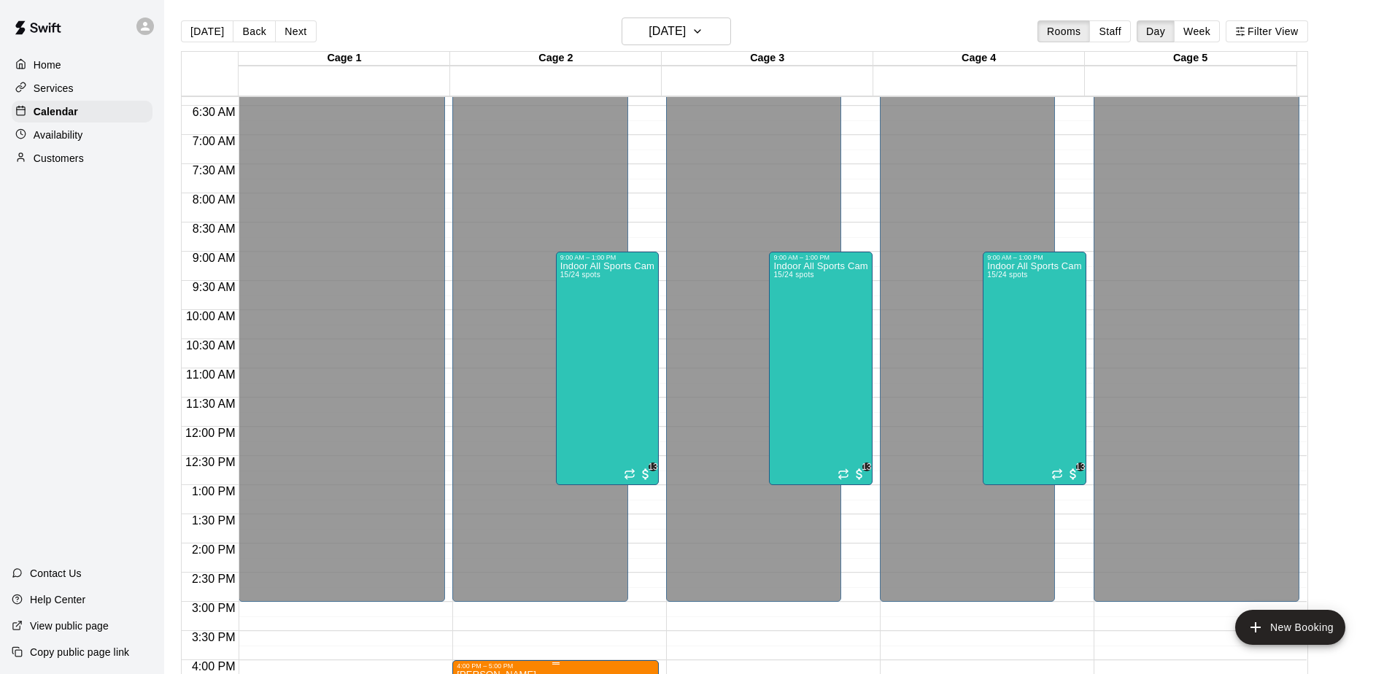
click at [597, 302] on div "Indoor All Sports Camp- Summer (8/11-8/15) 15/24 spots" at bounding box center [607, 598] width 94 height 674
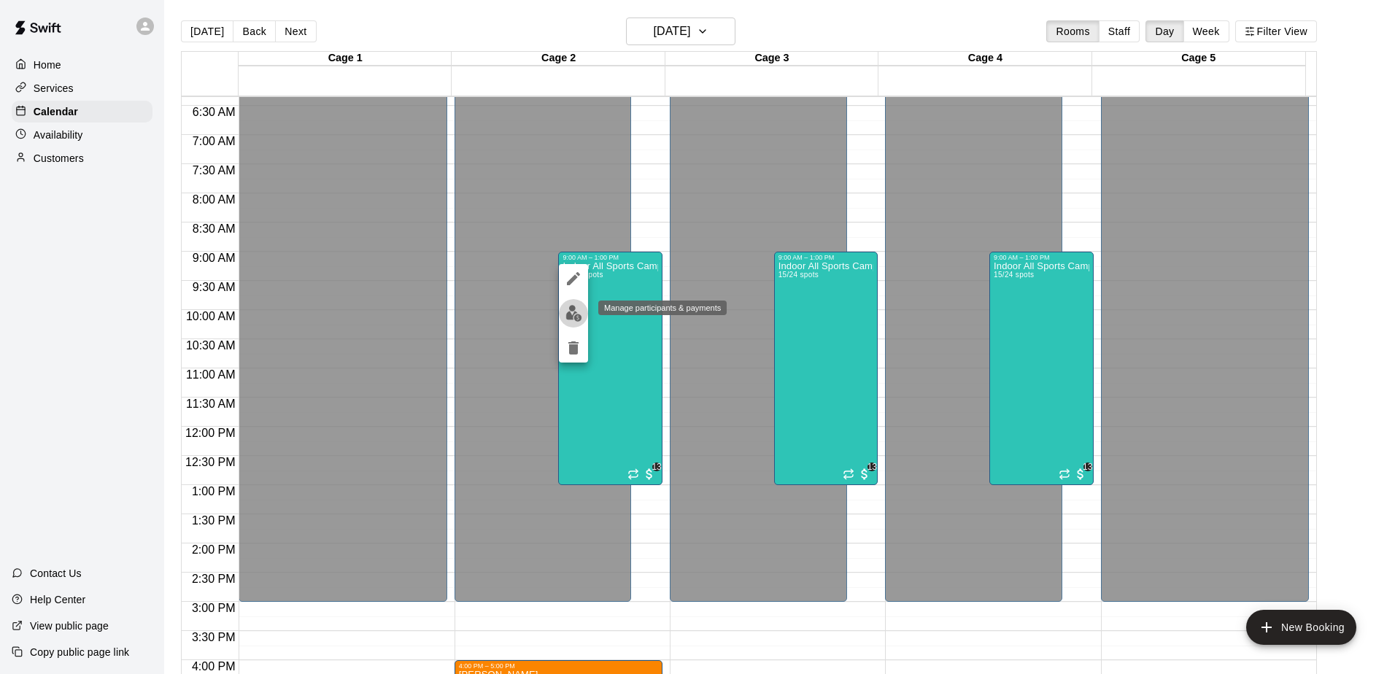
click at [576, 313] on img "edit" at bounding box center [573, 313] width 17 height 17
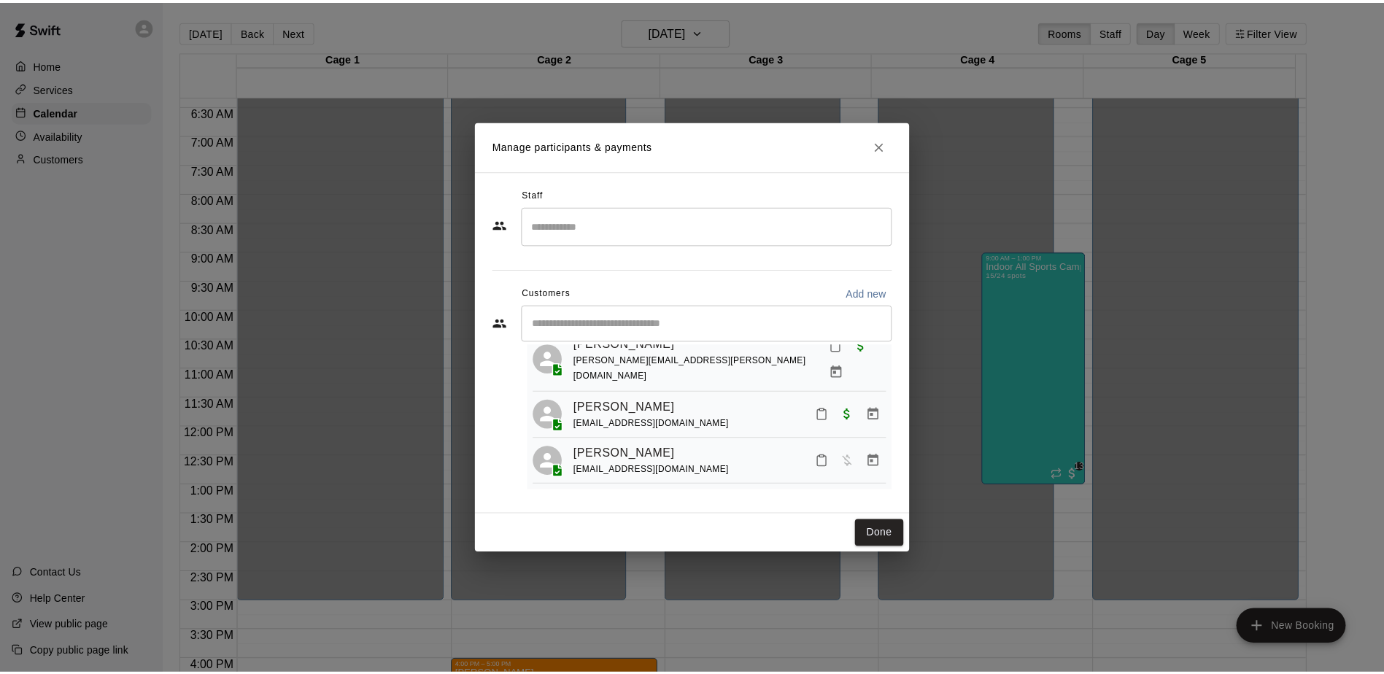
scroll to position [623, 0]
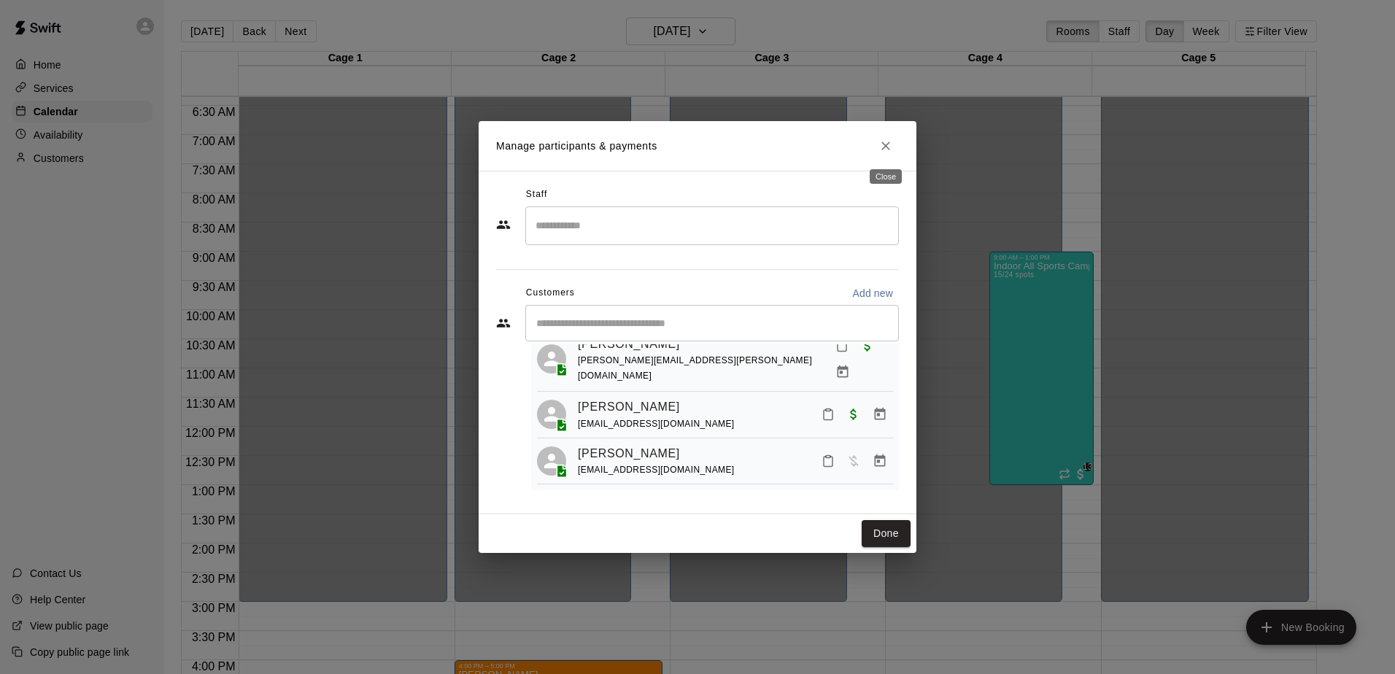
click at [891, 145] on icon "Close" at bounding box center [885, 146] width 15 height 15
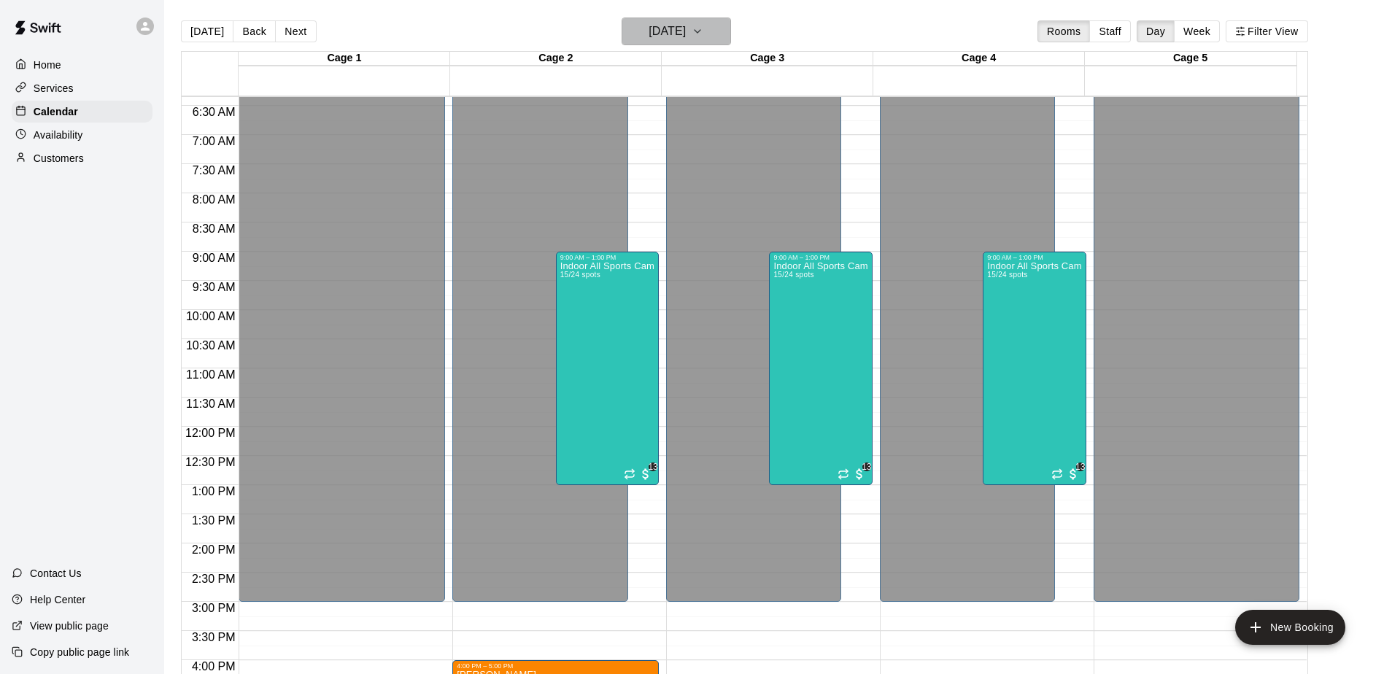
click at [730, 33] on button "Monday Aug 11" at bounding box center [676, 32] width 109 height 28
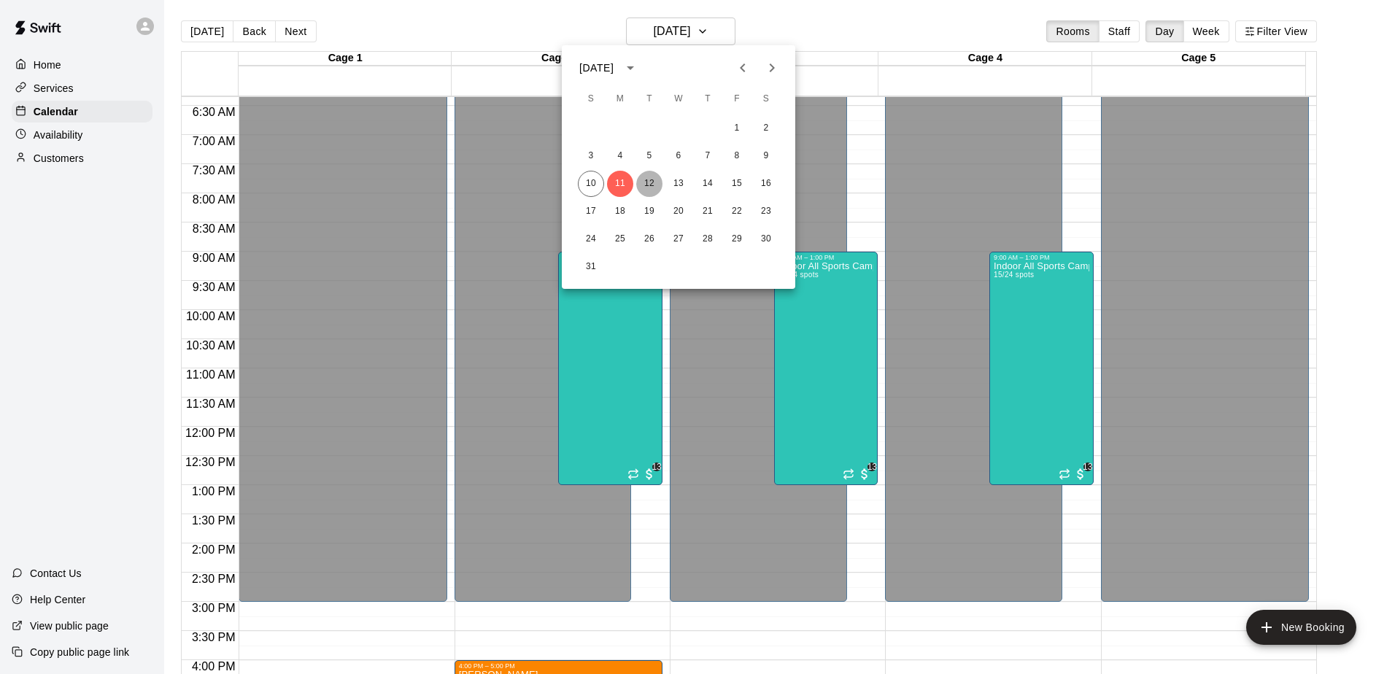
click at [652, 187] on button "12" at bounding box center [649, 184] width 26 height 26
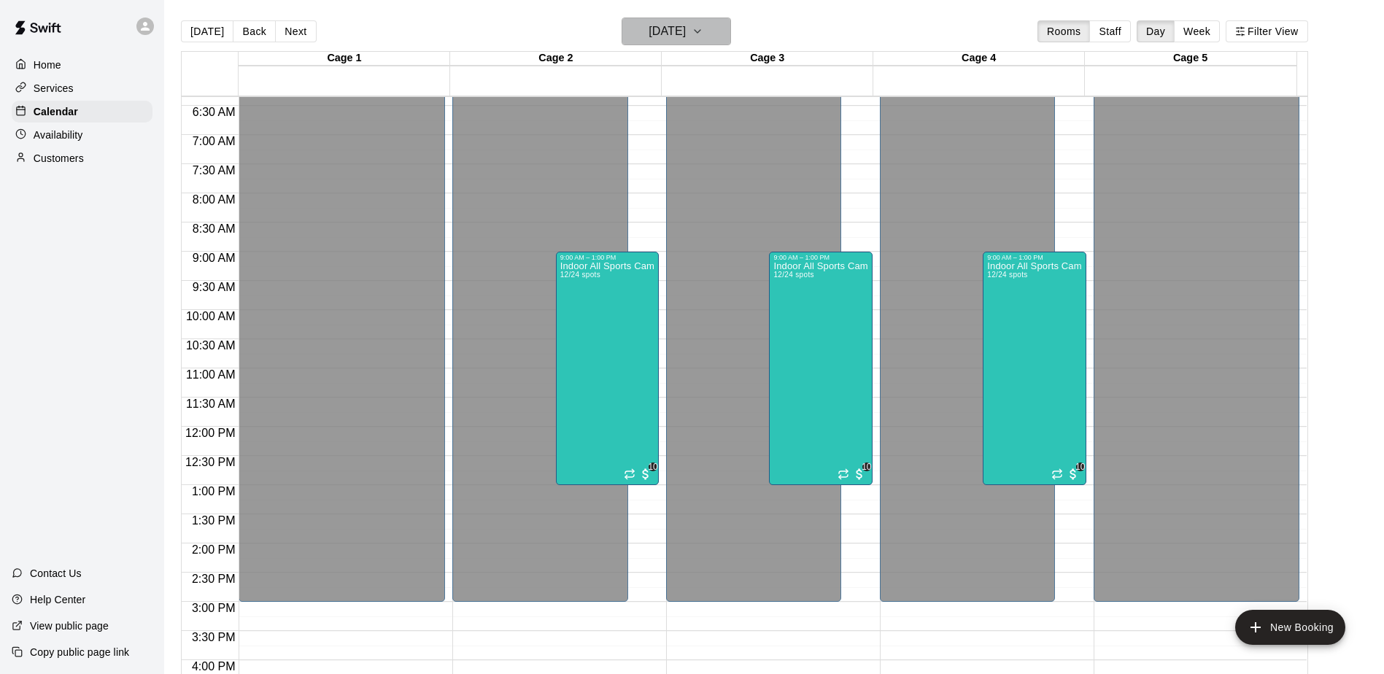
click at [686, 31] on h6 "Tuesday Aug 12" at bounding box center [667, 31] width 37 height 20
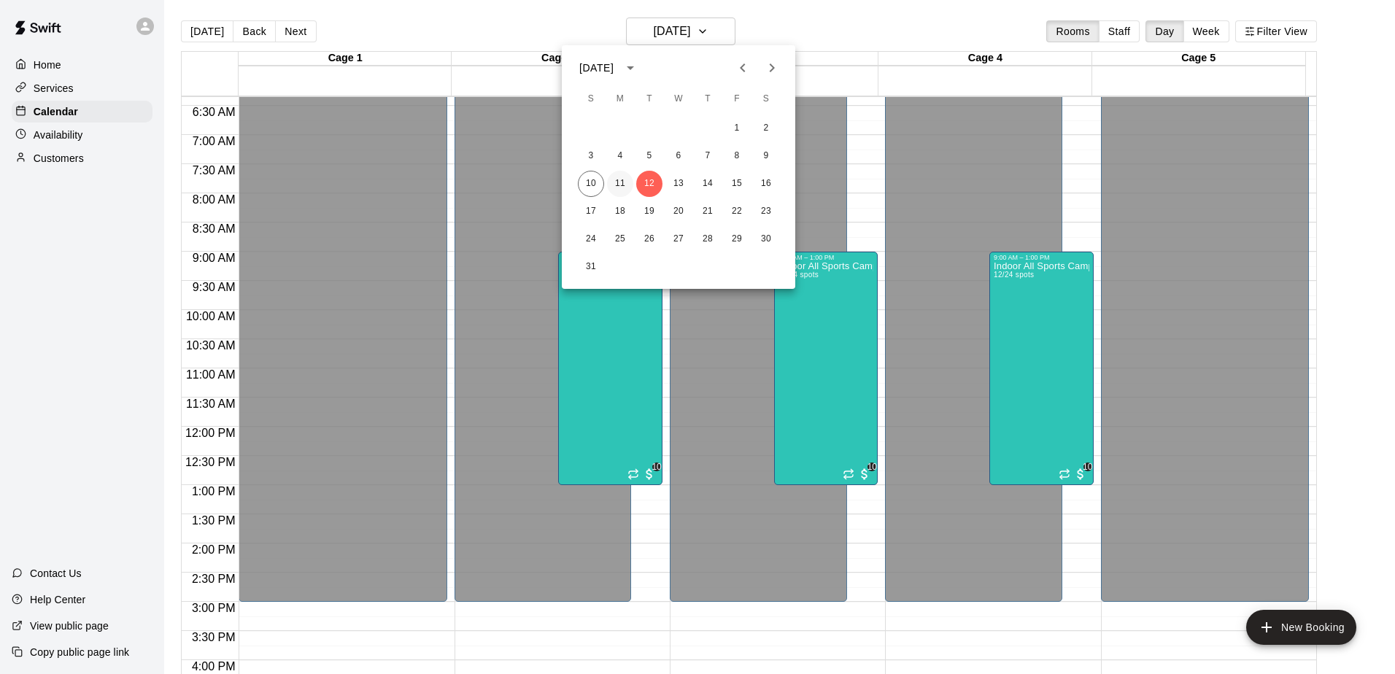
click at [613, 179] on button "11" at bounding box center [620, 184] width 26 height 26
